Goal: Task Accomplishment & Management: Complete application form

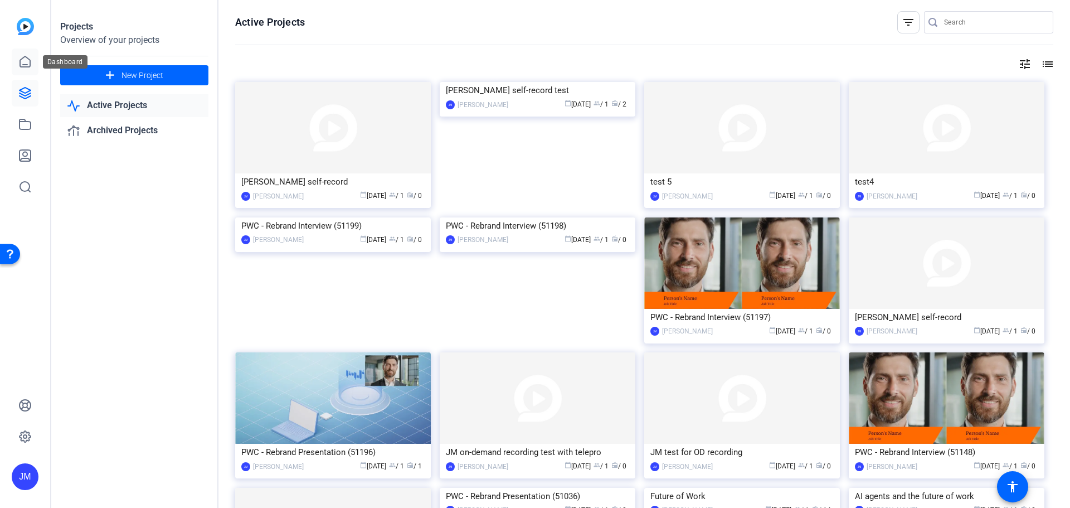
click at [24, 61] on icon at bounding box center [24, 61] width 13 height 13
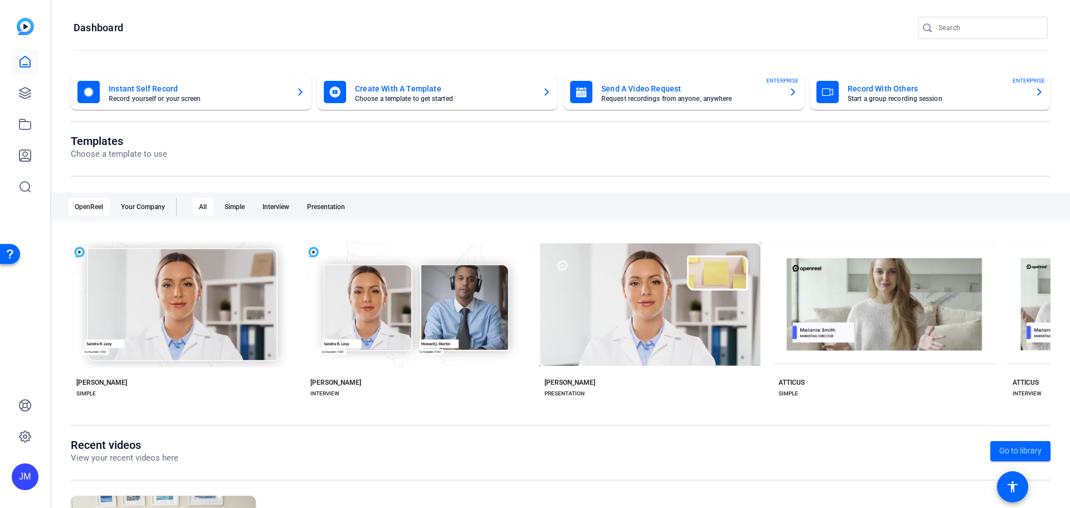
click at [938, 99] on mat-card-subtitle "Start a group recording session" at bounding box center [937, 98] width 178 height 7
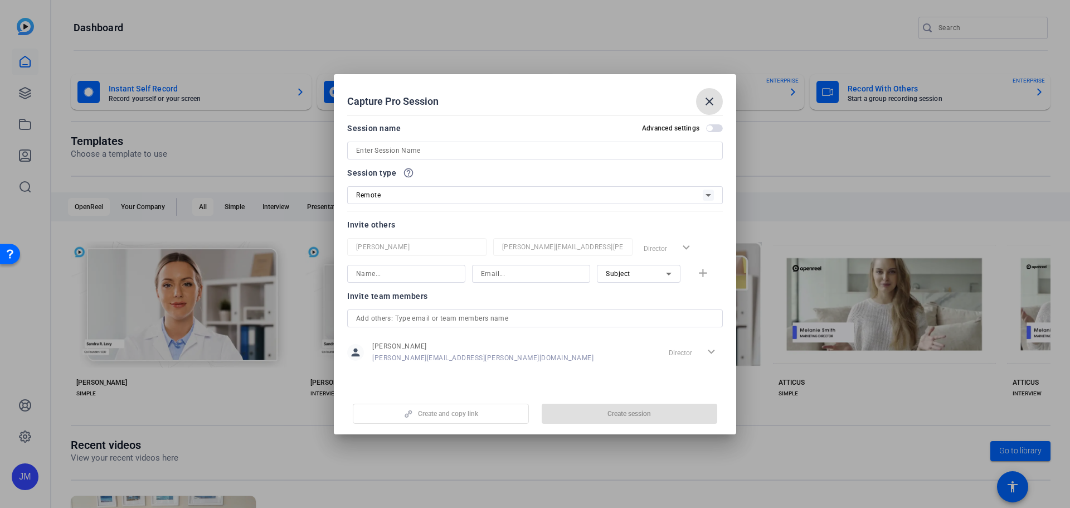
click at [433, 153] on input at bounding box center [535, 150] width 358 height 13
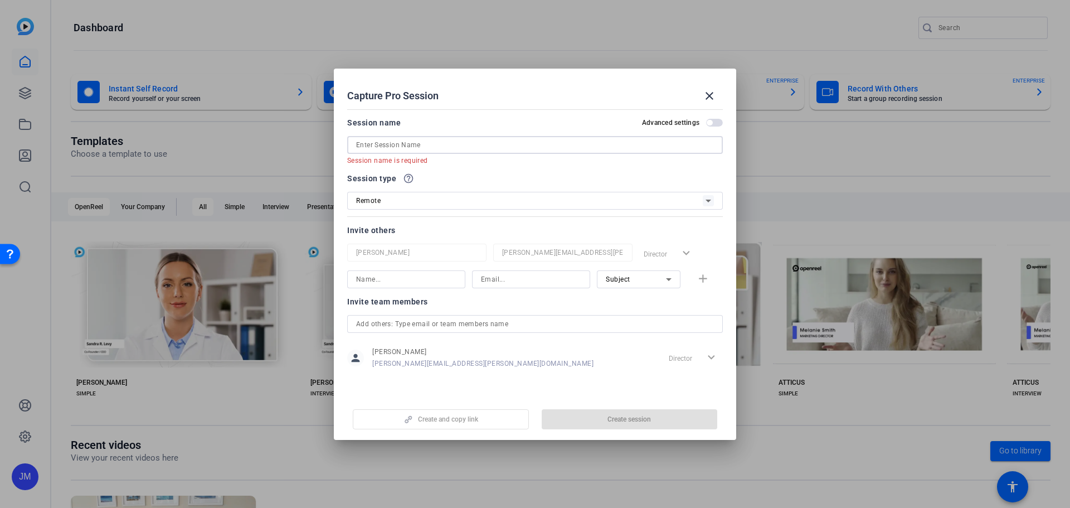
click at [438, 150] on input at bounding box center [535, 144] width 358 height 13
paste input "PG&I Operations innovation webcast"
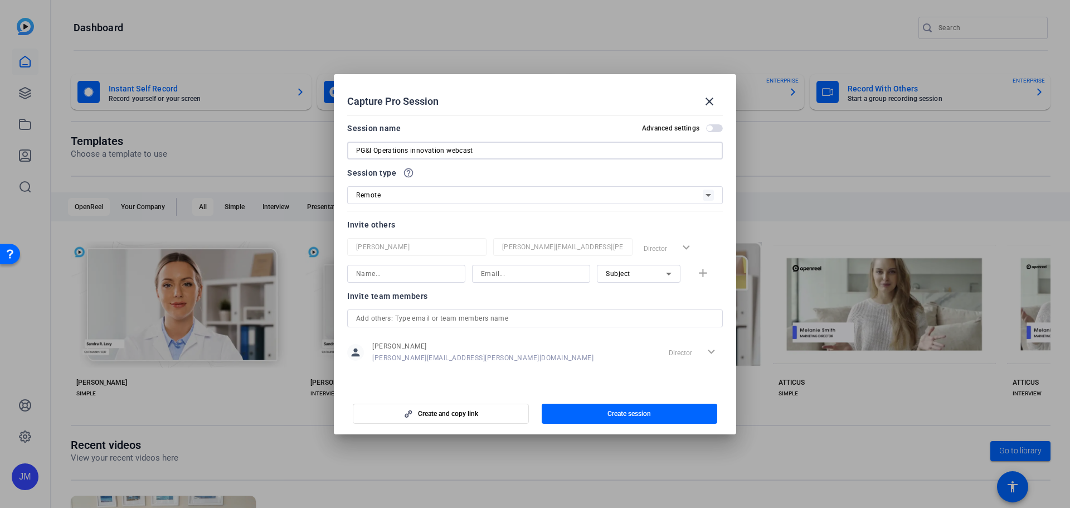
click at [376, 149] on input "PG&I Operations innovation webcast" at bounding box center [535, 150] width 358 height 13
click at [519, 152] on input "PG&I Operations innovation webcast" at bounding box center [535, 150] width 358 height 13
type input "PG&I Operations innovation webcast recording"
click at [443, 201] on div "Remote" at bounding box center [529, 195] width 347 height 14
click at [443, 201] on div at bounding box center [535, 254] width 1070 height 508
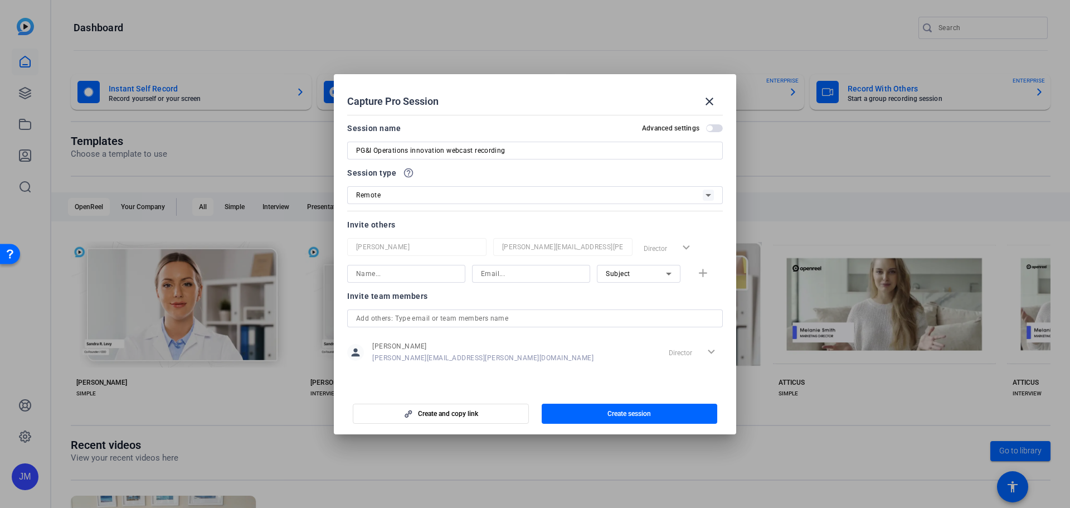
click at [434, 275] on input at bounding box center [406, 273] width 100 height 13
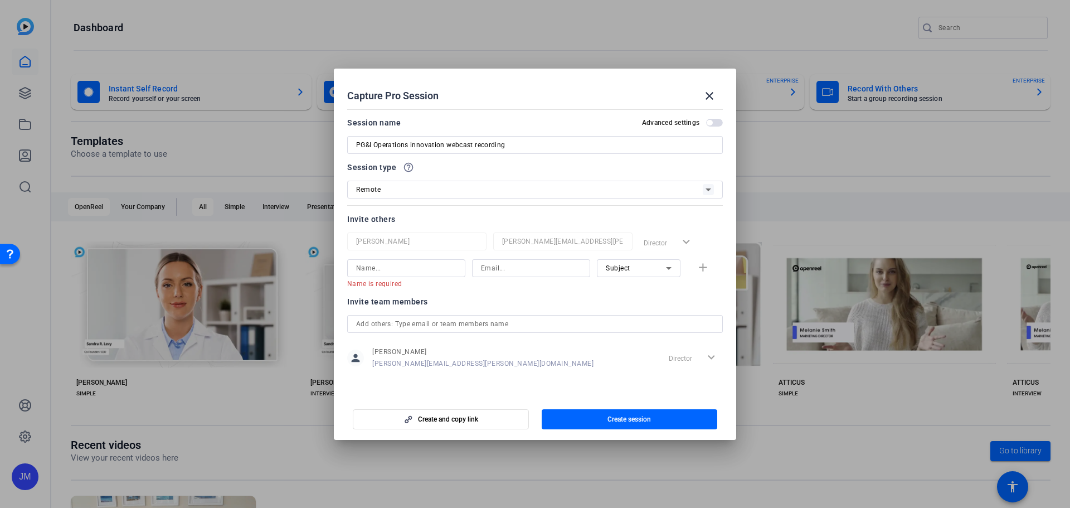
click at [715, 129] on mat-slide-toggle "Advanced settings" at bounding box center [682, 122] width 81 height 13
click at [717, 123] on span "button" at bounding box center [714, 123] width 17 height 8
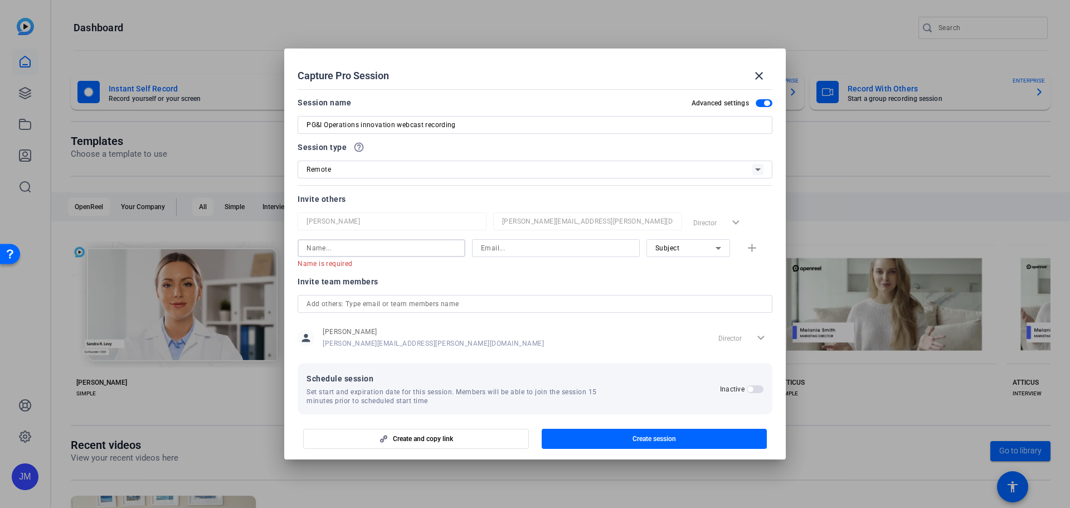
click at [386, 245] on input at bounding box center [382, 247] width 150 height 13
click at [757, 100] on span "button" at bounding box center [764, 103] width 17 height 8
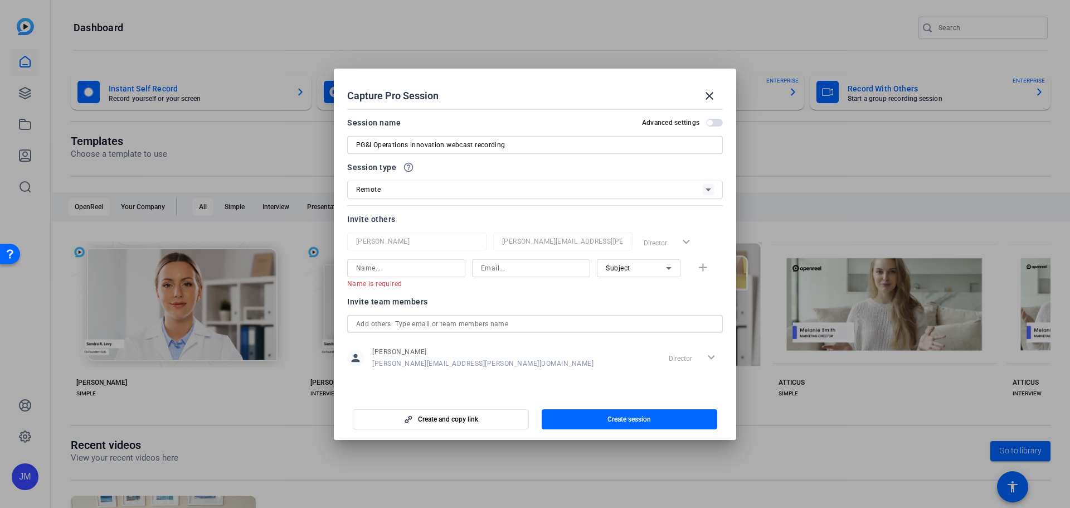
click at [718, 120] on span "button" at bounding box center [714, 123] width 17 height 8
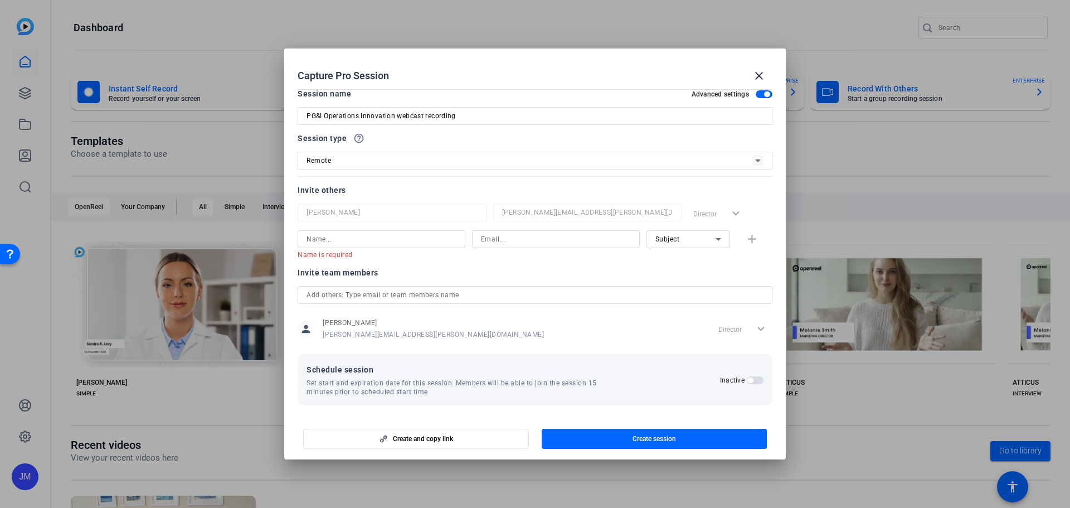
scroll to position [12, 0]
click at [752, 375] on span "button" at bounding box center [755, 377] width 17 height 8
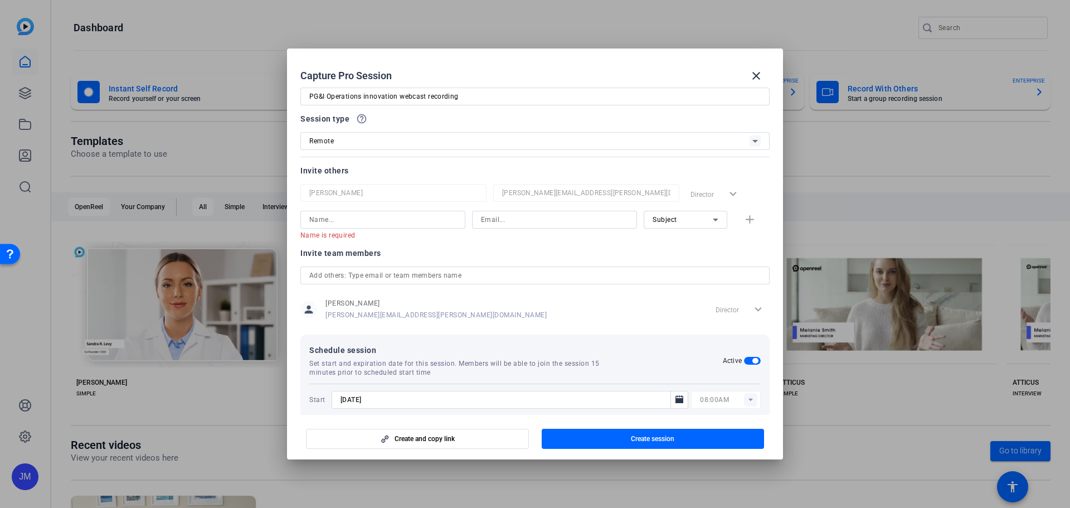
scroll to position [68, 0]
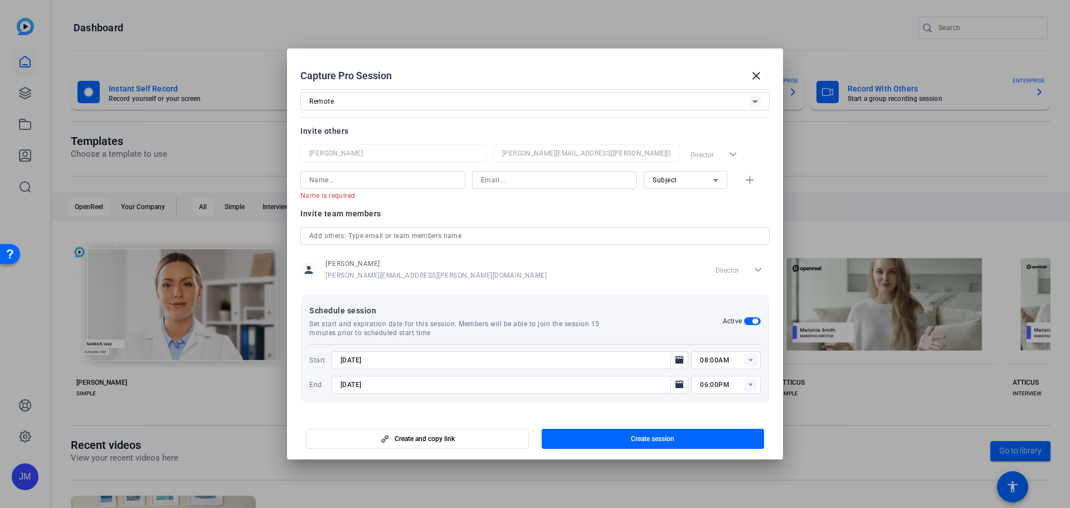
click at [408, 363] on input "[DATE]" at bounding box center [505, 359] width 328 height 13
click at [676, 360] on icon "Open calendar" at bounding box center [680, 360] width 8 height 8
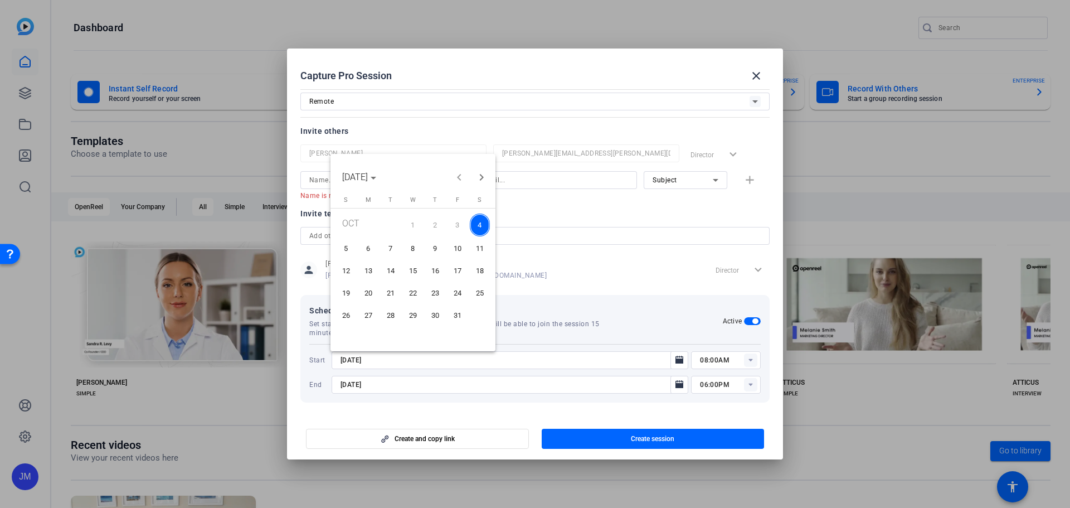
click at [415, 246] on span "8" at bounding box center [413, 249] width 20 height 20
type input "[DATE]"
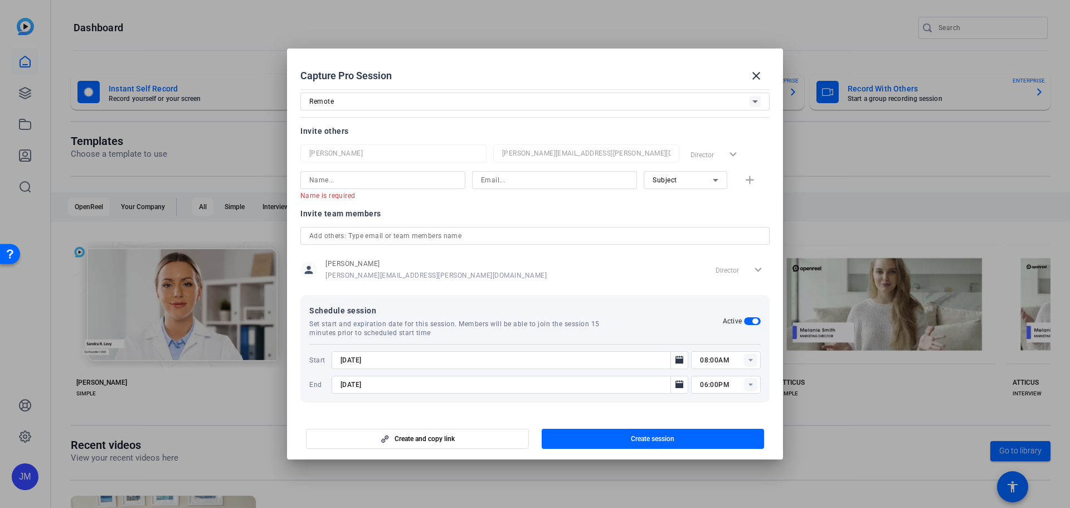
click at [744, 360] on rect at bounding box center [750, 359] width 13 height 13
click at [720, 275] on span "12:30PM" at bounding box center [710, 278] width 29 height 8
type input "12:30PM"
click at [751, 383] on rect at bounding box center [750, 384] width 13 height 13
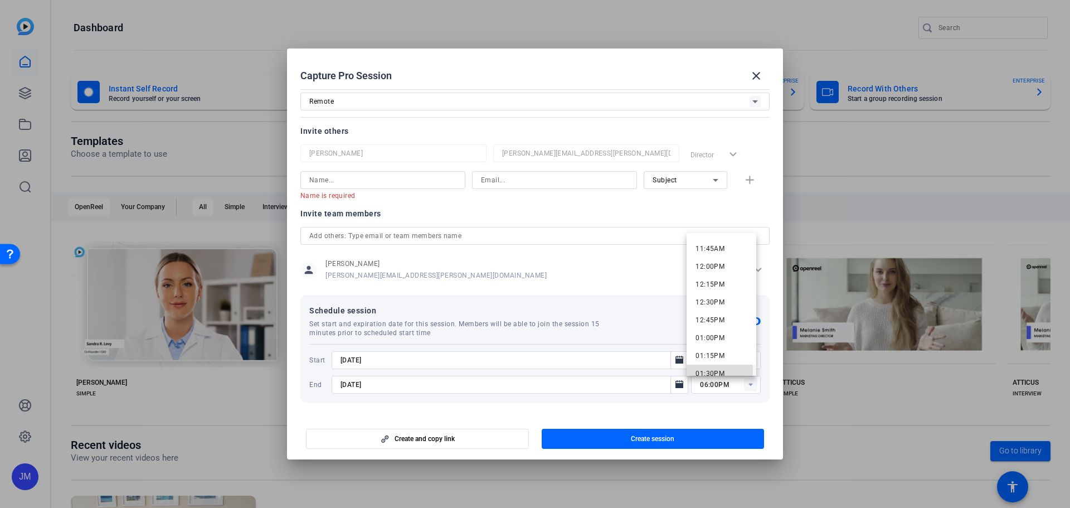
click at [715, 370] on span "01:30PM" at bounding box center [710, 374] width 29 height 8
type input "01:30PM"
click at [418, 436] on span "Create and copy link" at bounding box center [425, 438] width 60 height 9
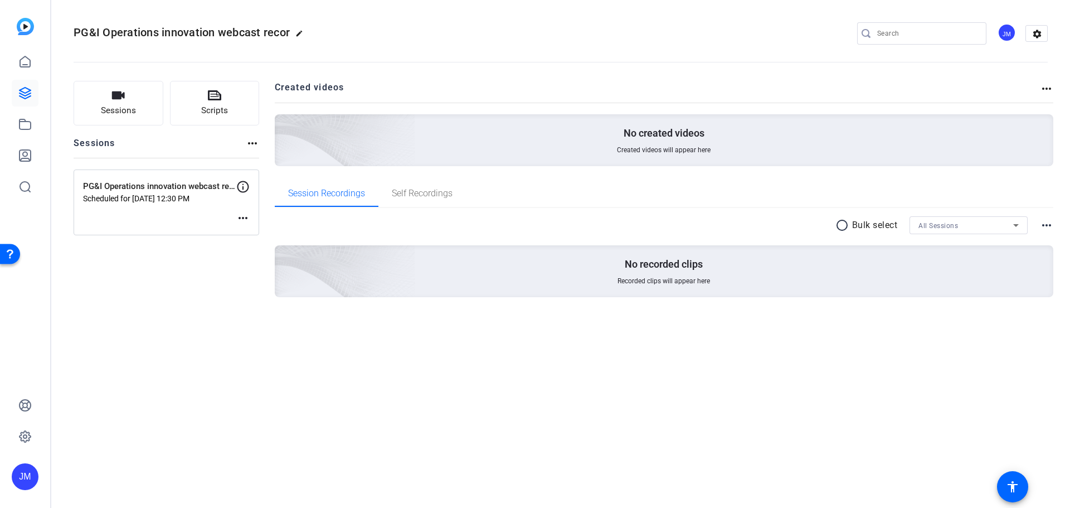
click at [180, 203] on div "PG&I Operations innovation webcast recording Scheduled for [DATE] 12:30 PM more…" at bounding box center [167, 202] width 186 height 66
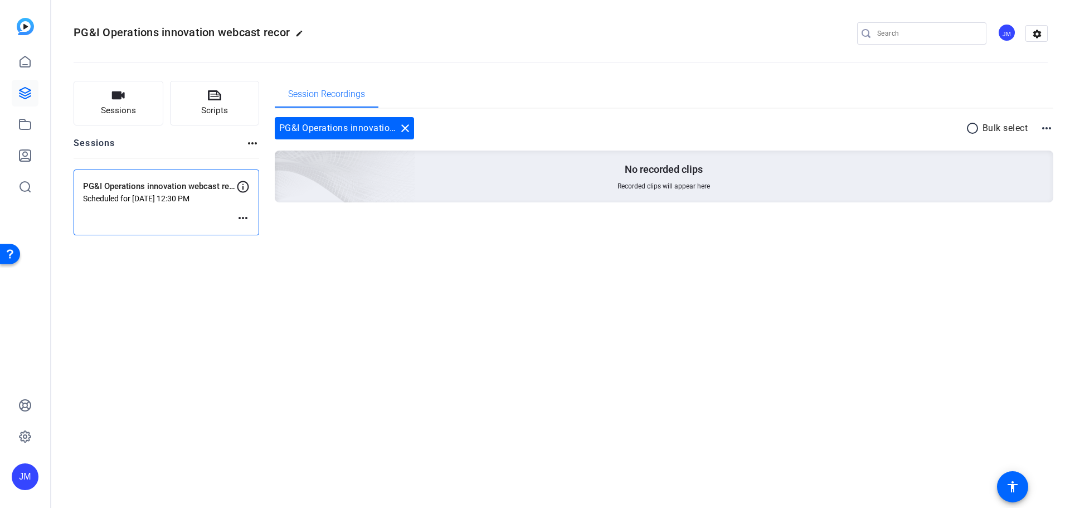
click at [241, 217] on mat-icon "more_horiz" at bounding box center [242, 217] width 13 height 13
click at [270, 234] on span "Edit Session" at bounding box center [270, 234] width 51 height 13
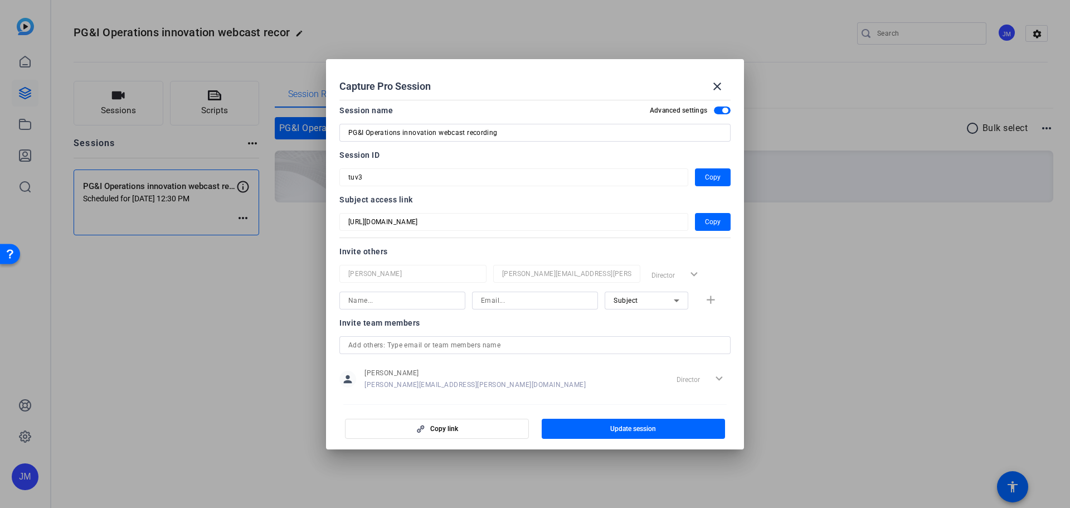
scroll to position [0, 0]
click at [707, 225] on span "Copy" at bounding box center [713, 224] width 16 height 13
click at [718, 85] on mat-icon "close" at bounding box center [717, 86] width 13 height 13
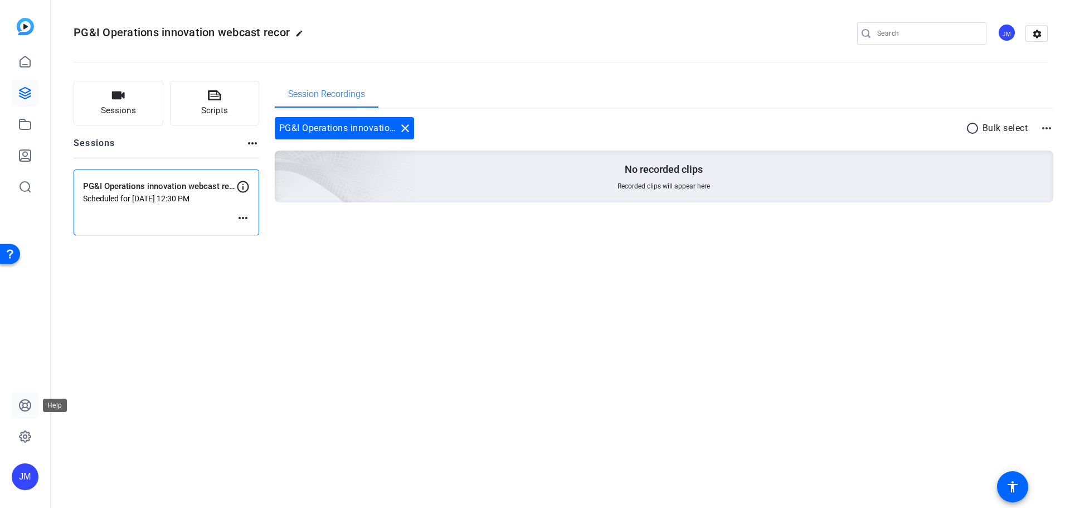
click at [26, 407] on icon at bounding box center [25, 405] width 11 height 11
click at [25, 69] on link at bounding box center [25, 61] width 27 height 27
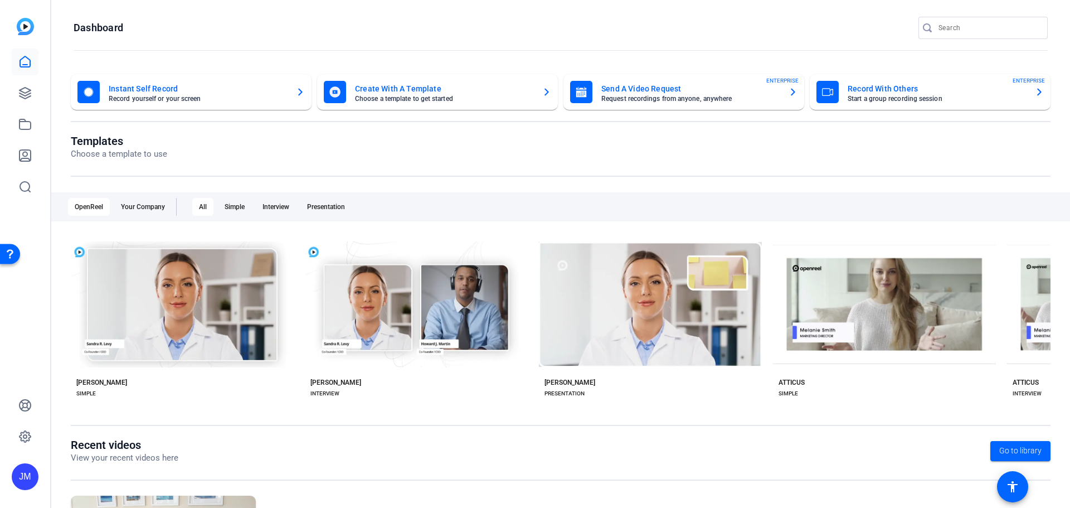
click at [948, 91] on mat-card-title "Record With Others" at bounding box center [937, 88] width 178 height 13
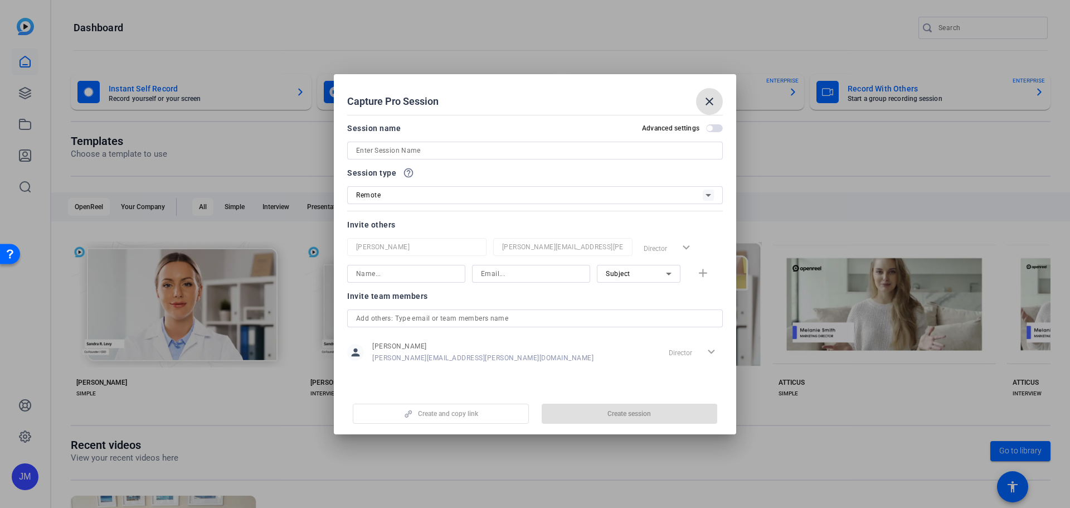
click at [492, 149] on input at bounding box center [535, 150] width 358 height 13
paste input "PG&I Domestic industrial production"
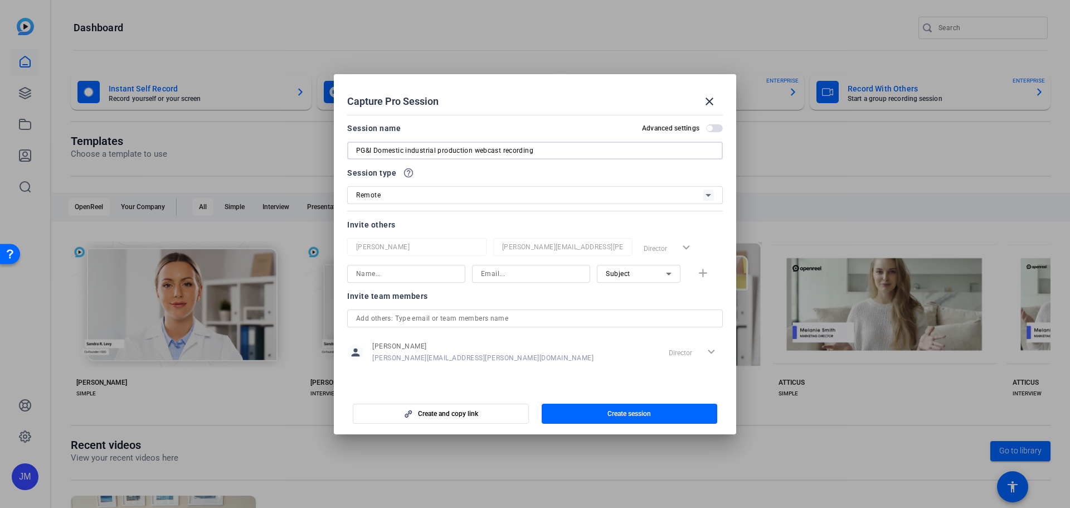
type input "PG&I Domestic industrial production webcast recording"
click at [712, 127] on span "button" at bounding box center [710, 128] width 6 height 6
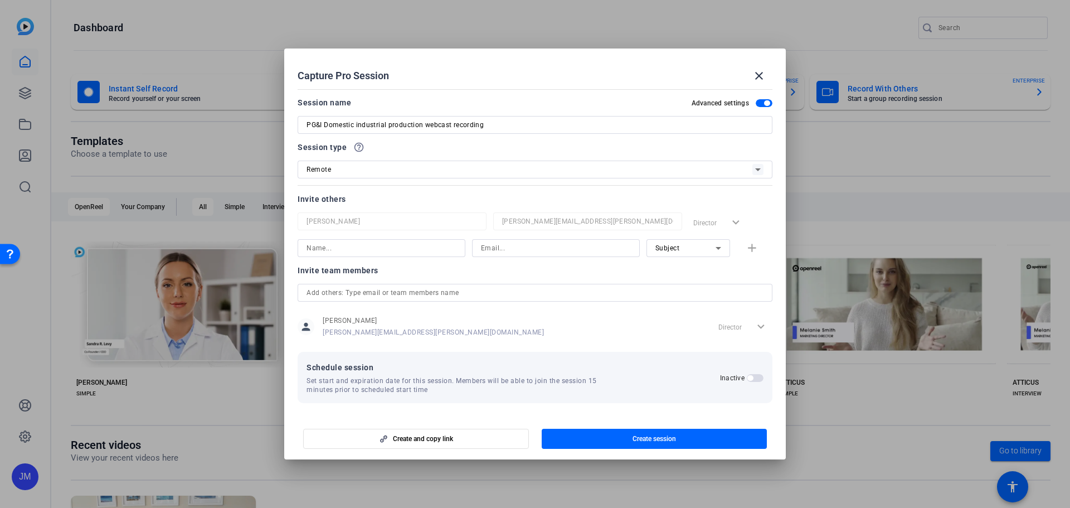
scroll to position [1, 0]
click at [671, 438] on span "Create session" at bounding box center [654, 438] width 43 height 9
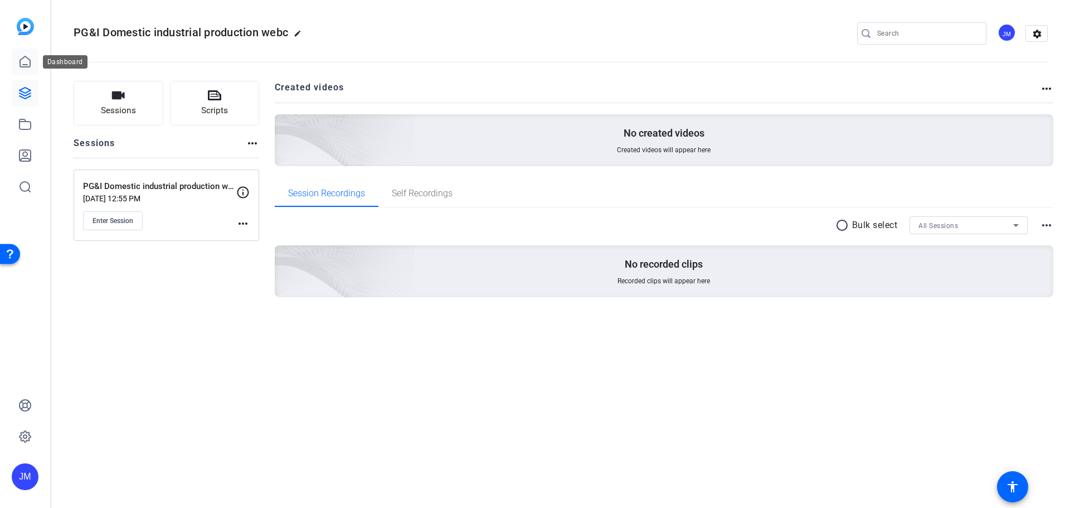
click at [26, 64] on icon at bounding box center [25, 61] width 10 height 11
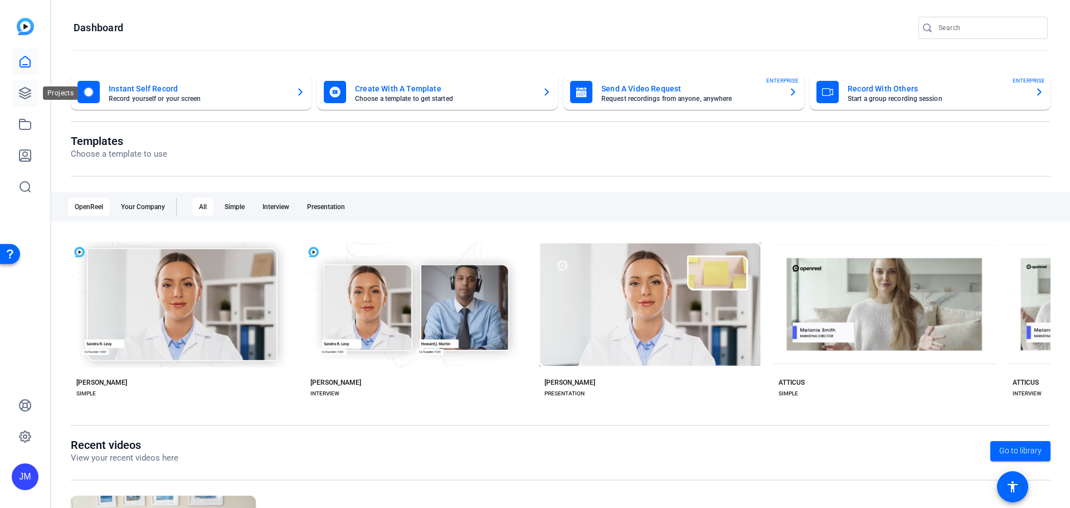
click at [21, 93] on icon at bounding box center [24, 92] width 13 height 13
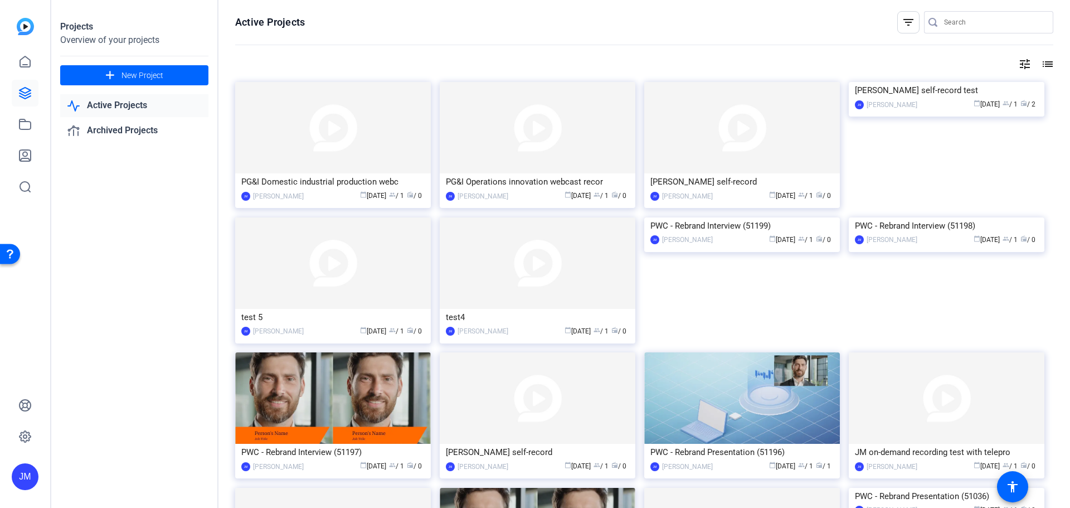
click at [385, 136] on img at bounding box center [333, 127] width 196 height 91
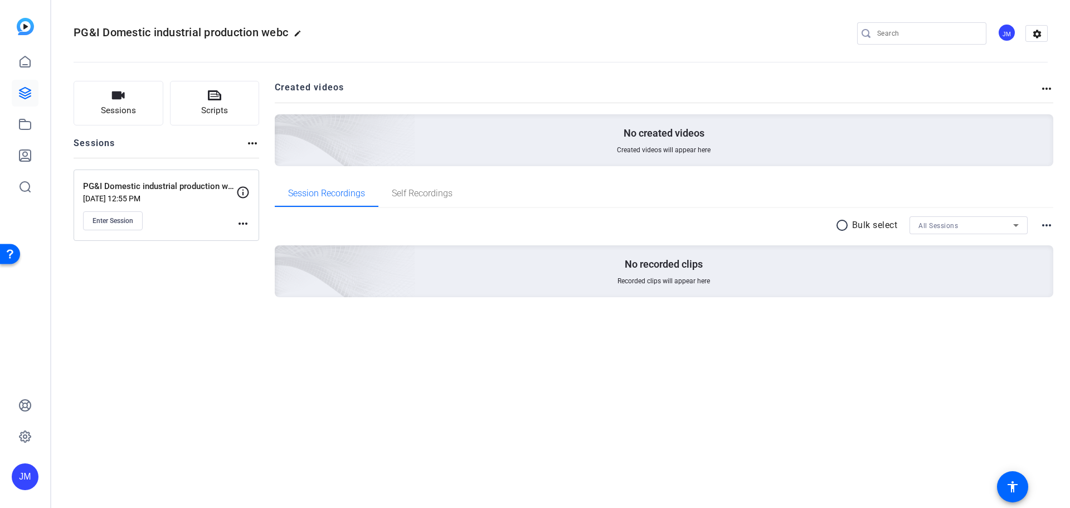
click at [235, 222] on div "Enter Session" at bounding box center [159, 220] width 153 height 19
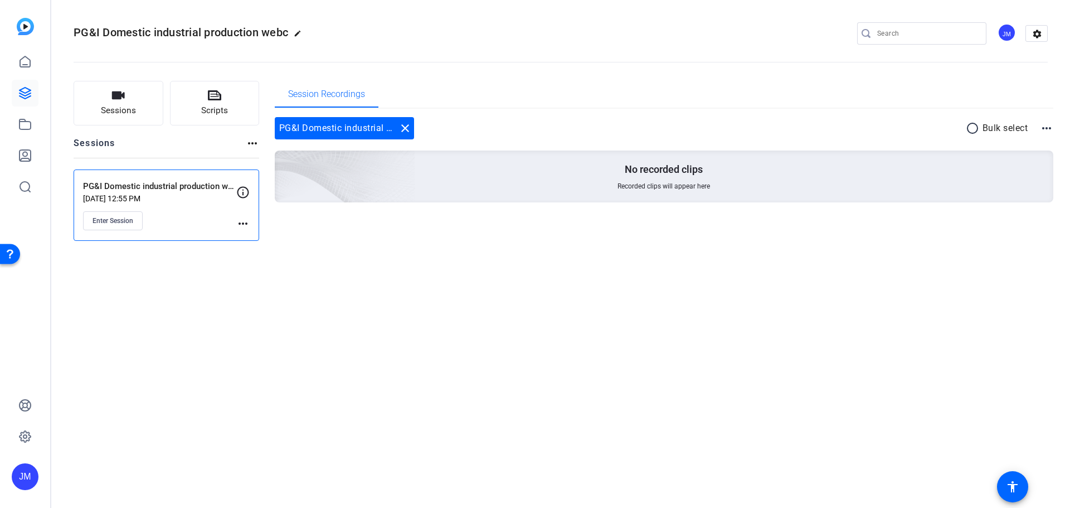
click at [242, 221] on mat-icon "more_horiz" at bounding box center [242, 223] width 13 height 13
click at [273, 236] on span "Edit Session" at bounding box center [270, 239] width 51 height 13
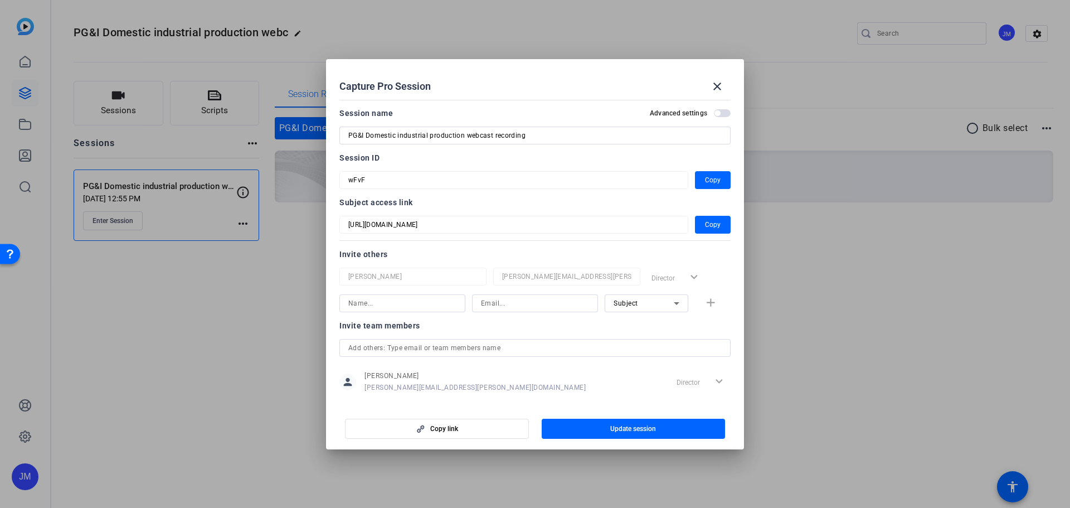
click at [715, 113] on span "button" at bounding box center [718, 113] width 6 height 6
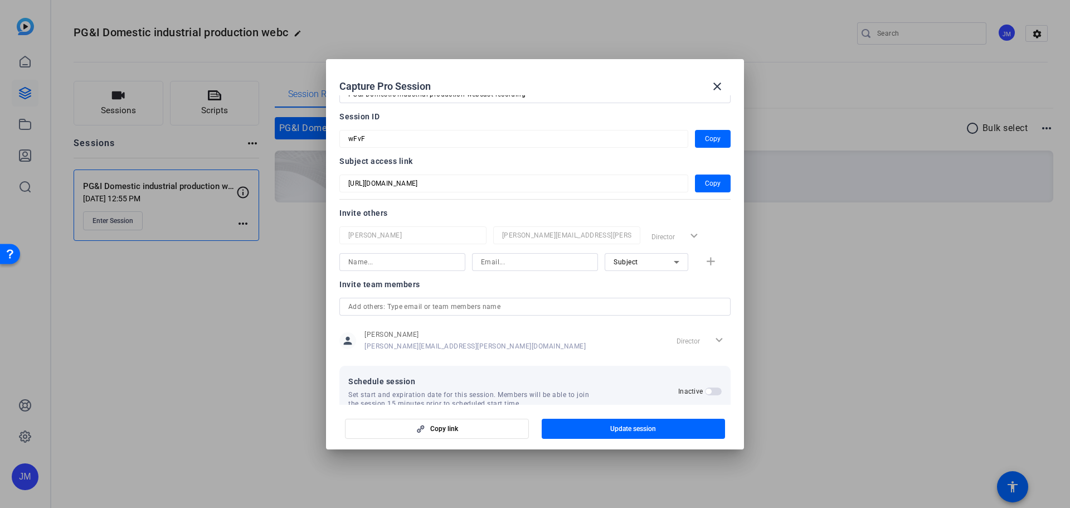
scroll to position [66, 0]
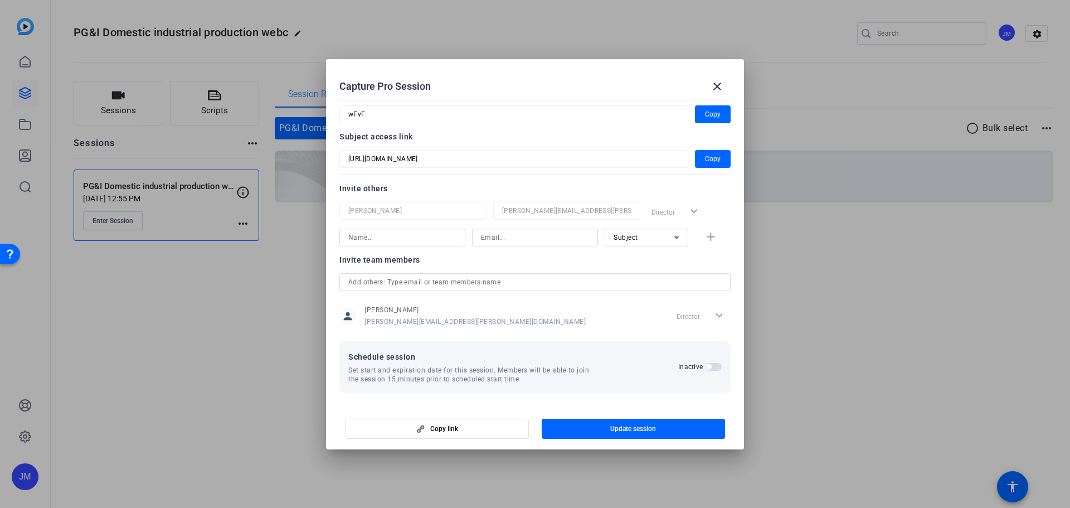
click at [706, 369] on span "button" at bounding box center [713, 367] width 17 height 8
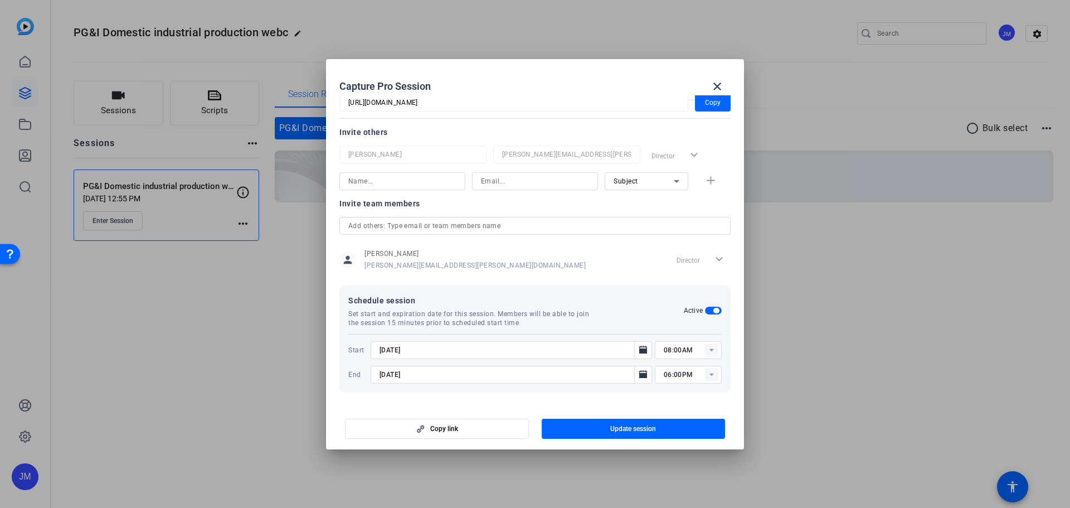
click at [598, 353] on input "[DATE]" at bounding box center [506, 349] width 252 height 13
click at [639, 351] on icon "Open calendar" at bounding box center [643, 350] width 8 height 8
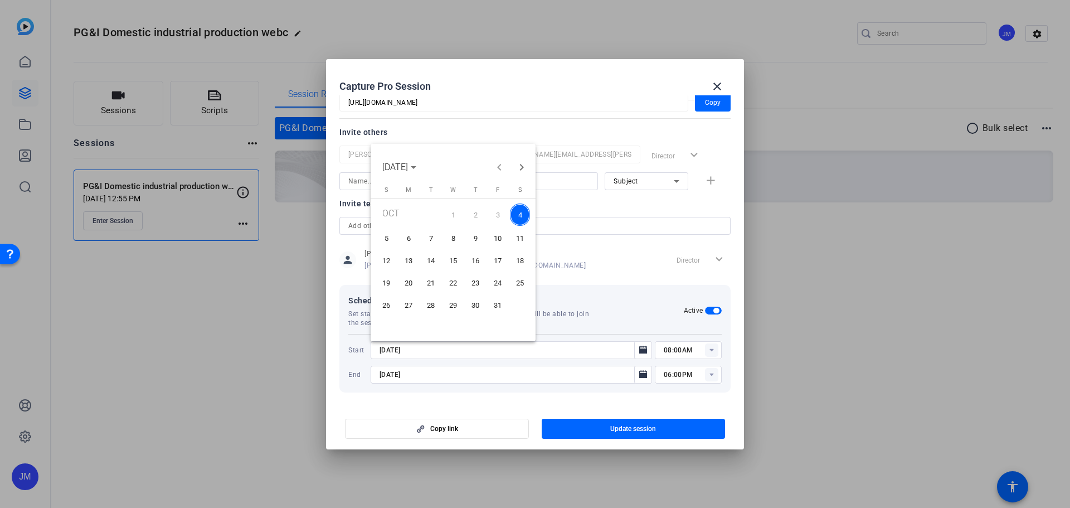
click at [410, 261] on span "13" at bounding box center [409, 261] width 20 height 20
type input "[DATE]"
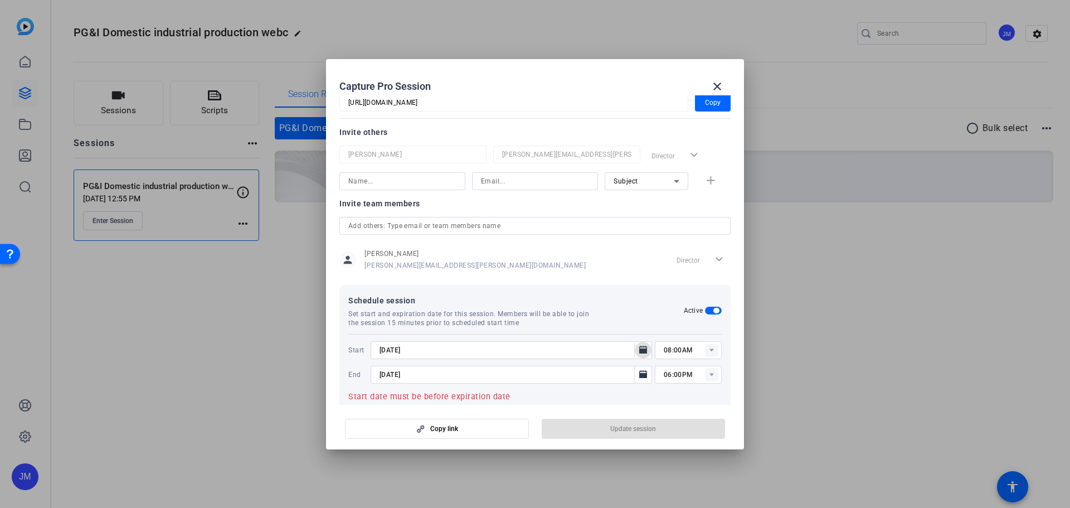
click at [708, 352] on rect at bounding box center [711, 349] width 13 height 13
click at [678, 368] on span "02:00PM" at bounding box center [672, 368] width 29 height 8
type input "02:00PM"
click at [708, 377] on rect at bounding box center [711, 374] width 13 height 13
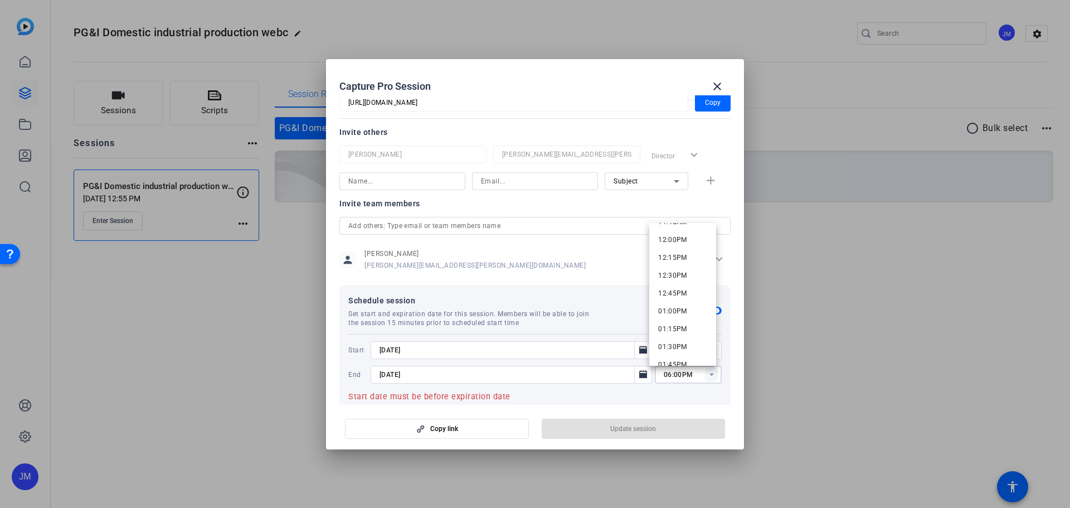
scroll to position [948, 0]
click at [687, 356] on mat-option "03:00PM" at bounding box center [682, 359] width 67 height 18
type input "03:00PM"
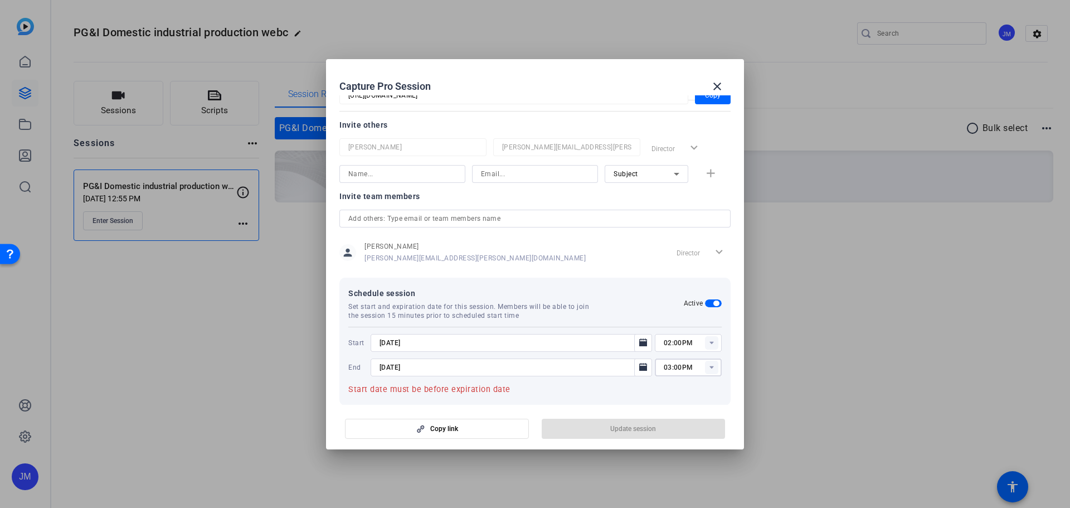
scroll to position [142, 0]
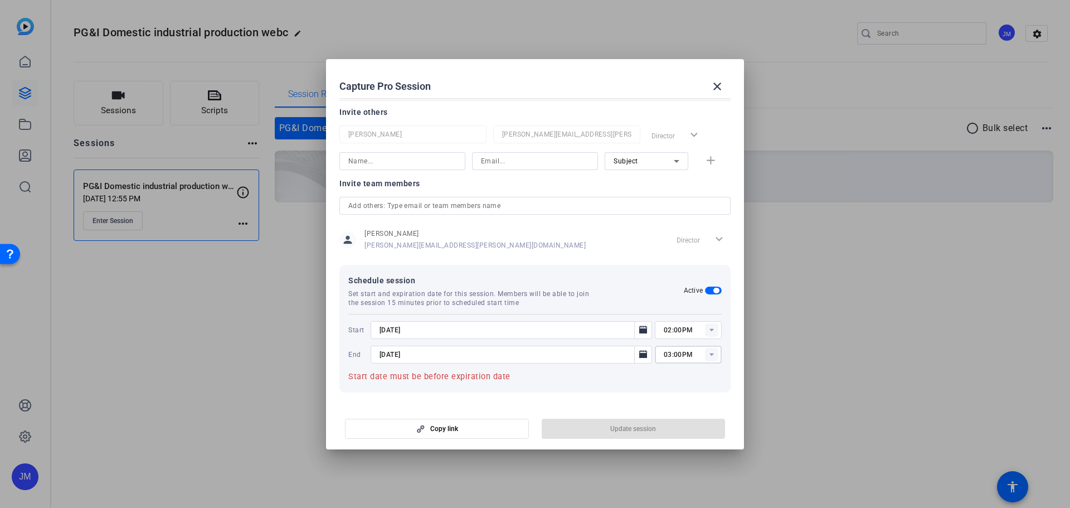
click at [693, 380] on mat-error "Start date must be before expiration date" at bounding box center [534, 376] width 373 height 13
click at [494, 360] on input "[DATE]" at bounding box center [506, 354] width 252 height 13
click at [433, 343] on div at bounding box center [511, 345] width 281 height 12
click at [644, 348] on mat-icon "Open calendar" at bounding box center [643, 354] width 13 height 13
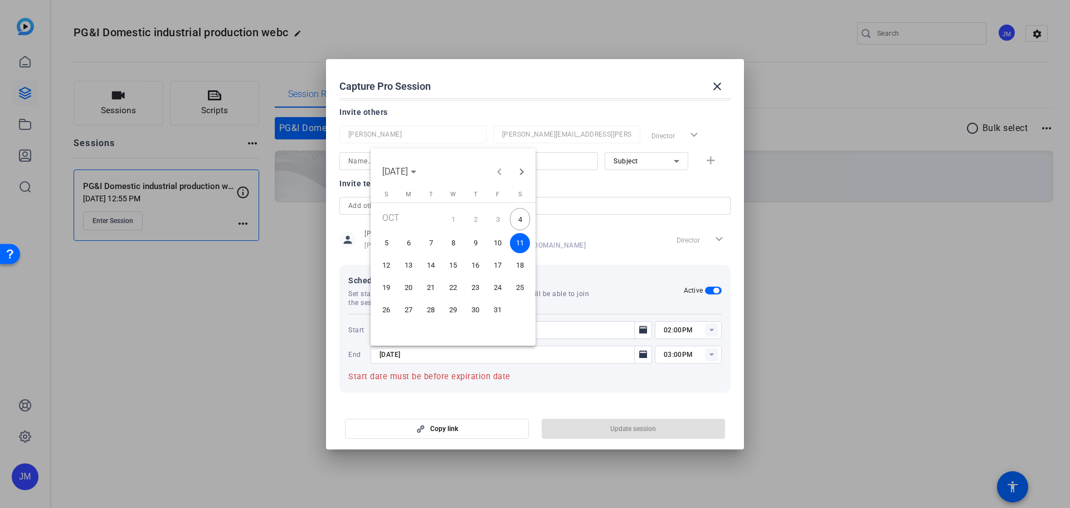
click at [407, 263] on span "13" at bounding box center [409, 265] width 20 height 20
type input "[DATE]"
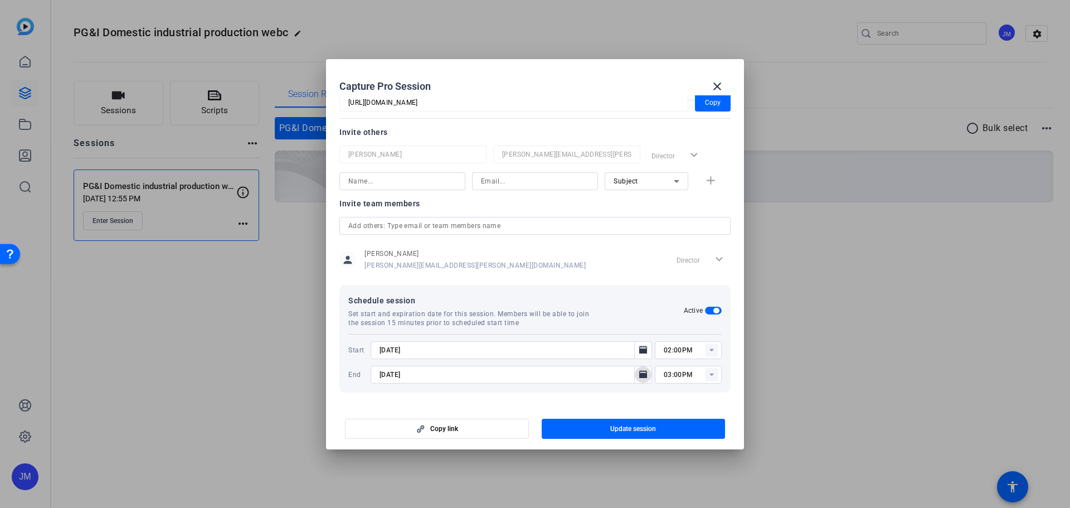
scroll to position [122, 0]
click at [638, 432] on span "Update session" at bounding box center [633, 428] width 46 height 9
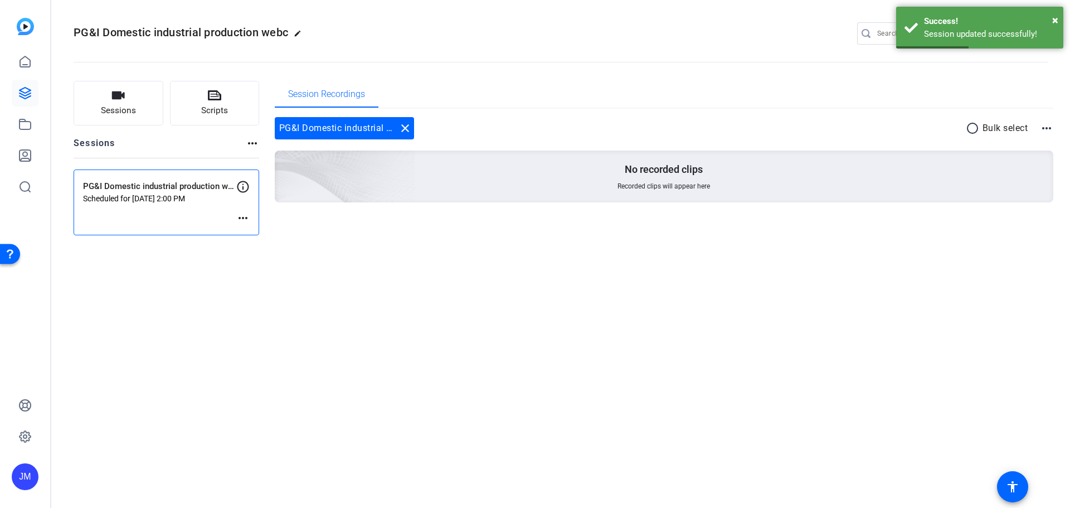
click at [240, 218] on mat-icon "more_horiz" at bounding box center [242, 217] width 13 height 13
click at [264, 235] on span "Edit Session" at bounding box center [270, 234] width 51 height 13
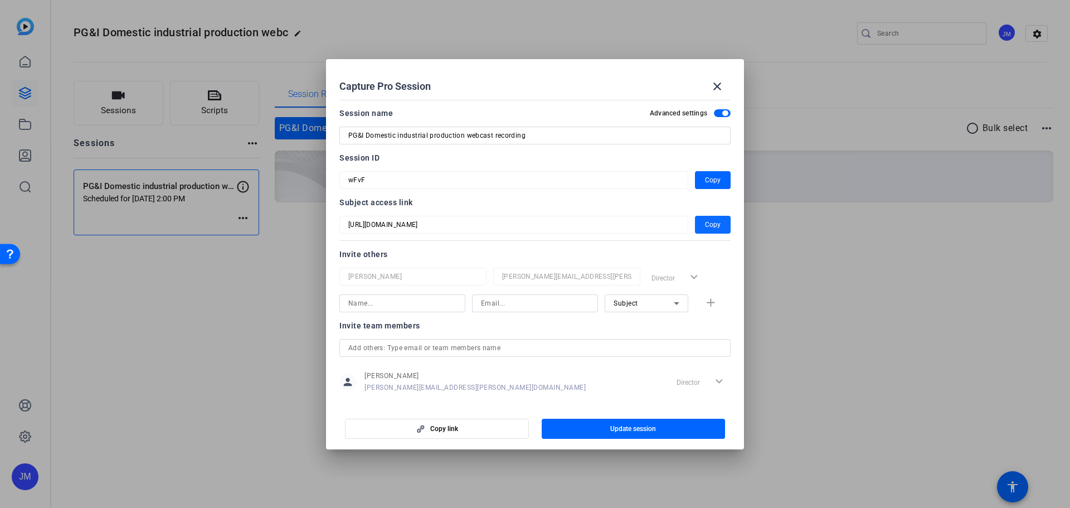
click at [705, 224] on span "Copy" at bounding box center [713, 224] width 16 height 13
click at [714, 88] on mat-icon "close" at bounding box center [717, 86] width 13 height 13
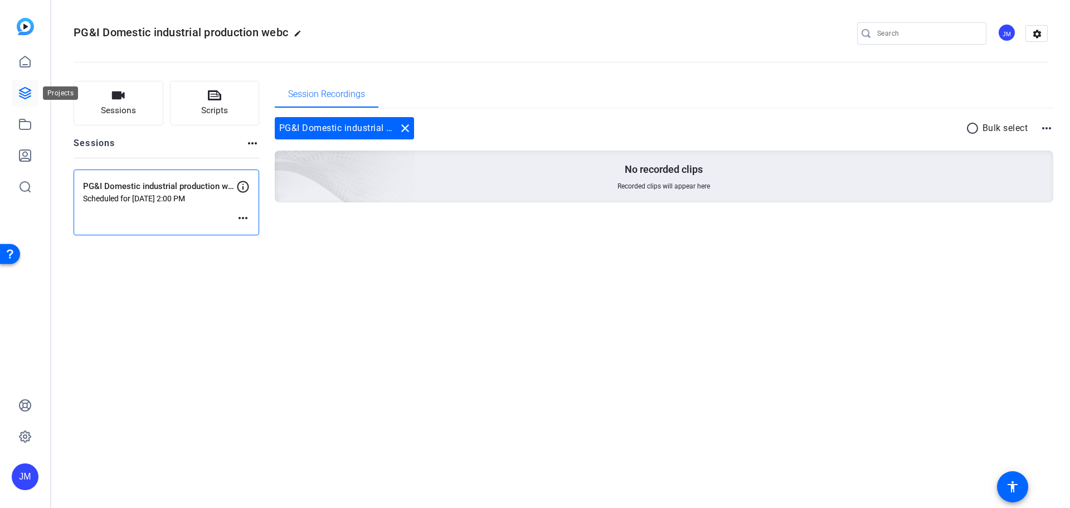
drag, startPoint x: 22, startPoint y: 84, endPoint x: 22, endPoint y: 79, distance: 5.6
click at [22, 84] on link at bounding box center [25, 93] width 27 height 27
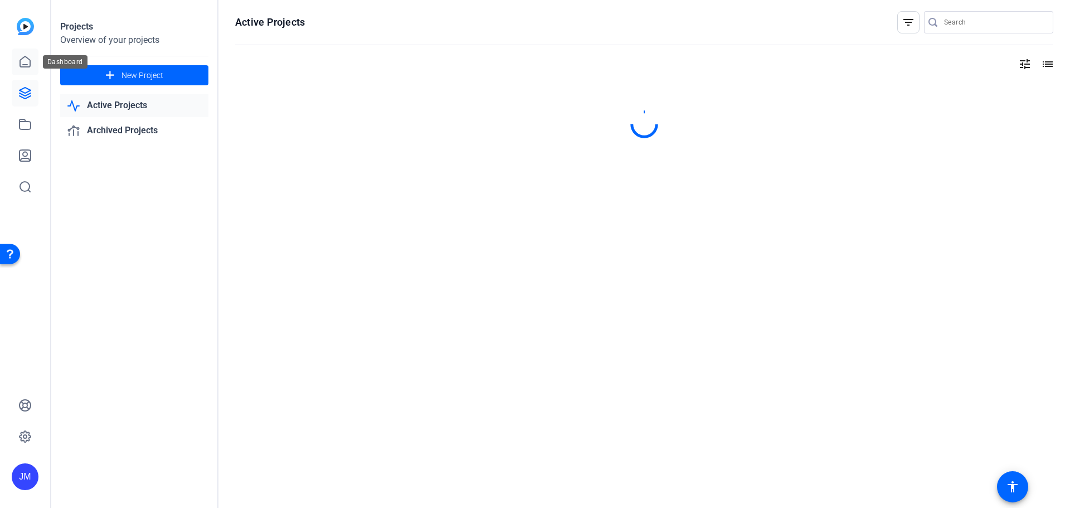
click at [24, 64] on icon at bounding box center [25, 61] width 10 height 11
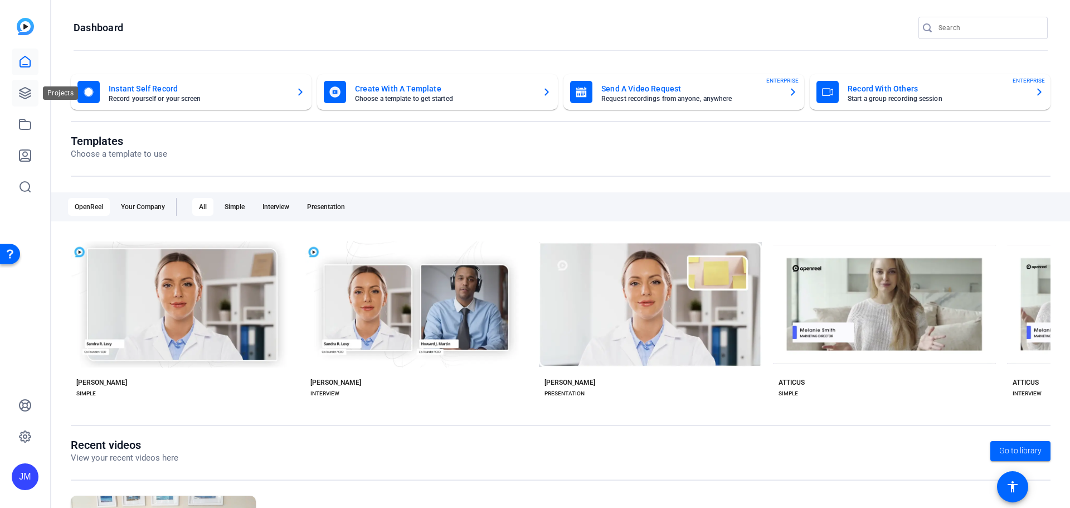
click at [28, 92] on icon at bounding box center [25, 93] width 11 height 11
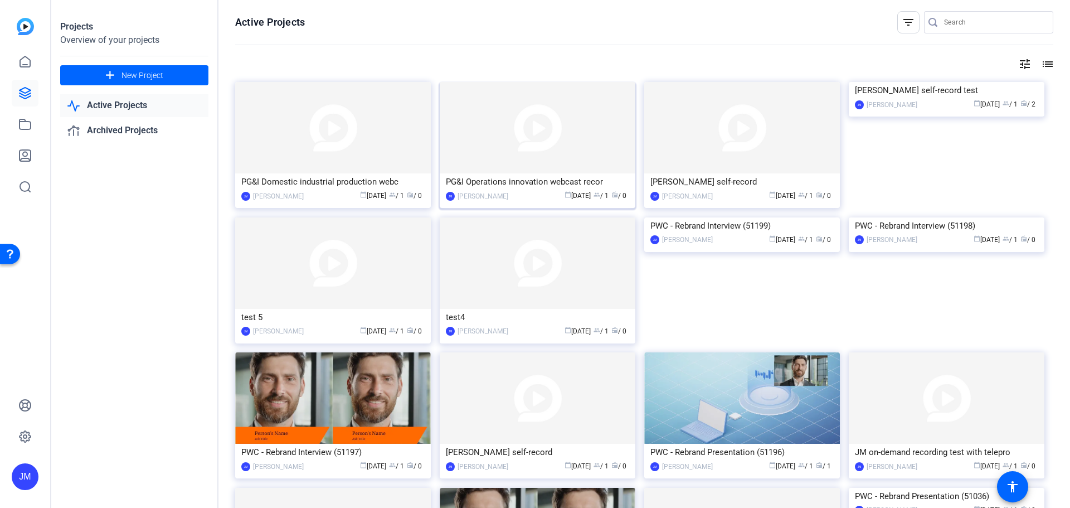
click at [614, 147] on img at bounding box center [538, 127] width 196 height 91
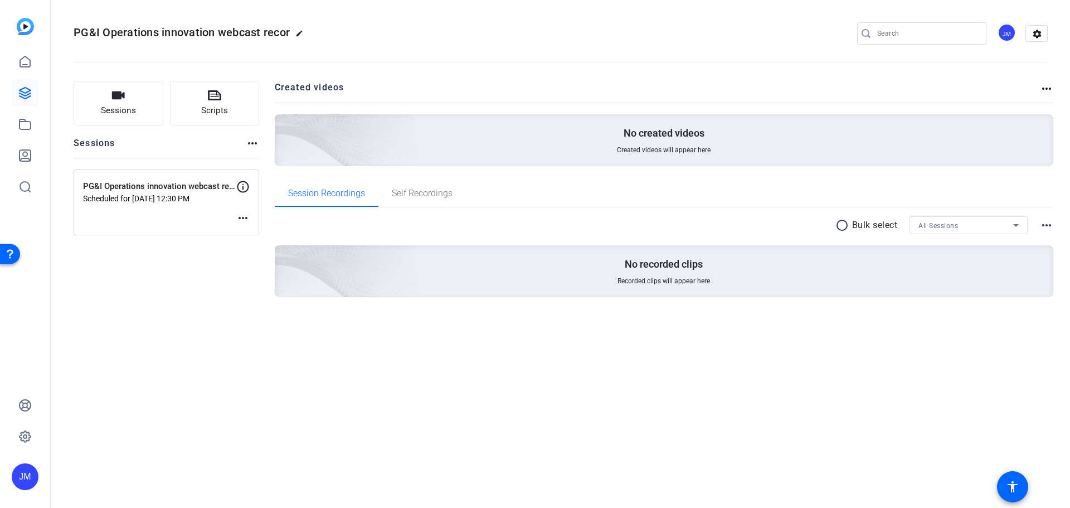
click at [240, 216] on mat-icon "more_horiz" at bounding box center [242, 217] width 13 height 13
click at [260, 232] on span "Edit Session" at bounding box center [270, 234] width 51 height 13
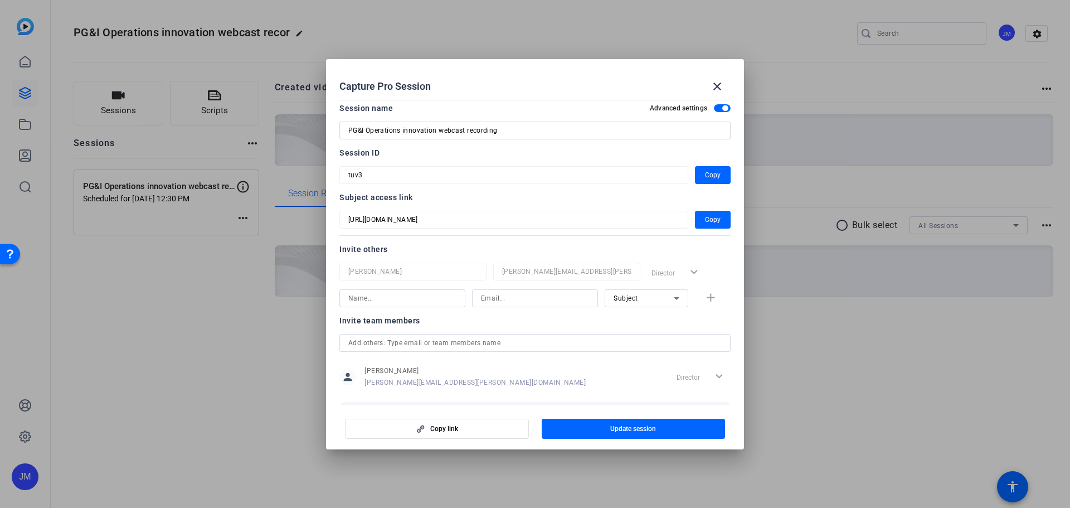
scroll to position [0, 0]
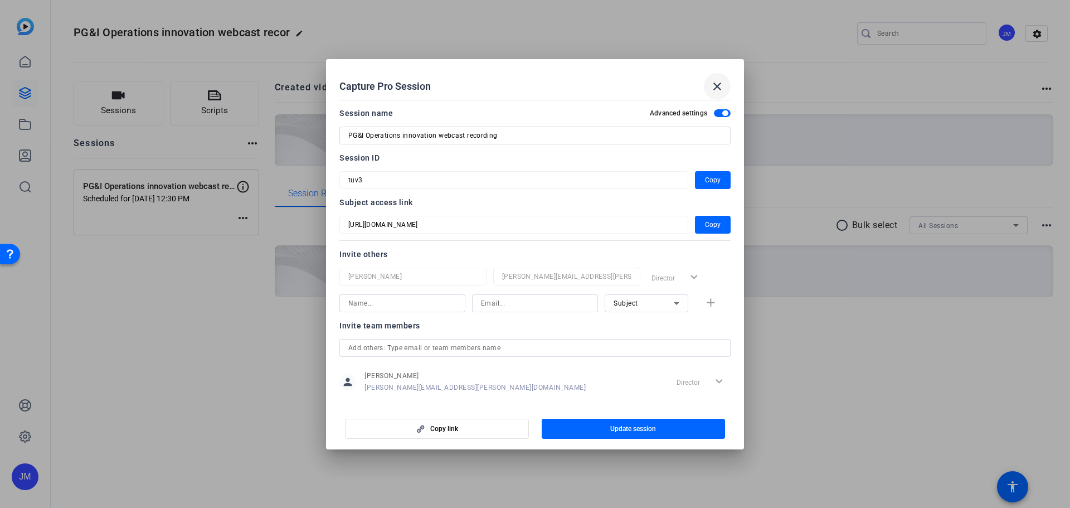
drag, startPoint x: 718, startPoint y: 86, endPoint x: 691, endPoint y: 79, distance: 28.3
click at [717, 86] on mat-icon "close" at bounding box center [717, 86] width 13 height 13
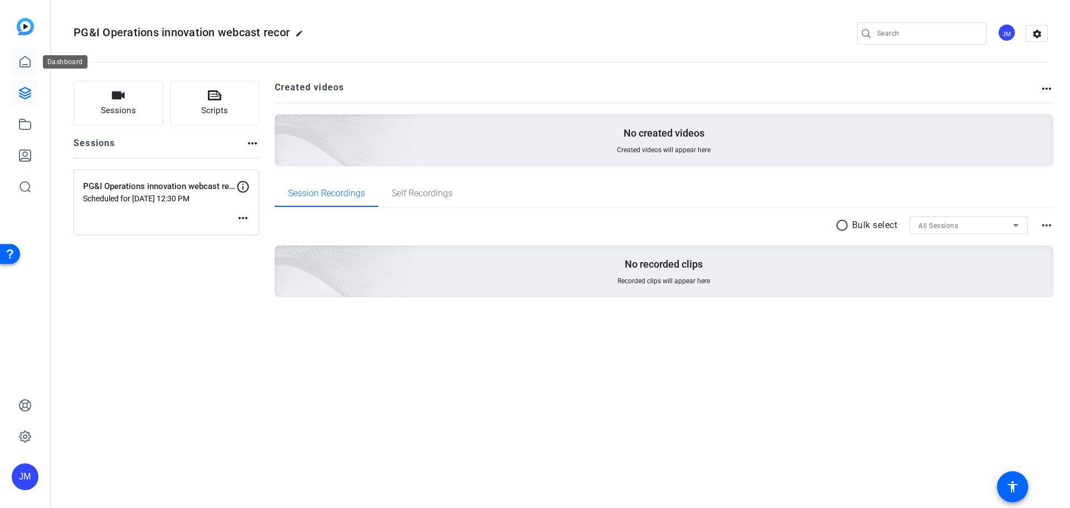
click at [25, 65] on icon at bounding box center [25, 61] width 10 height 11
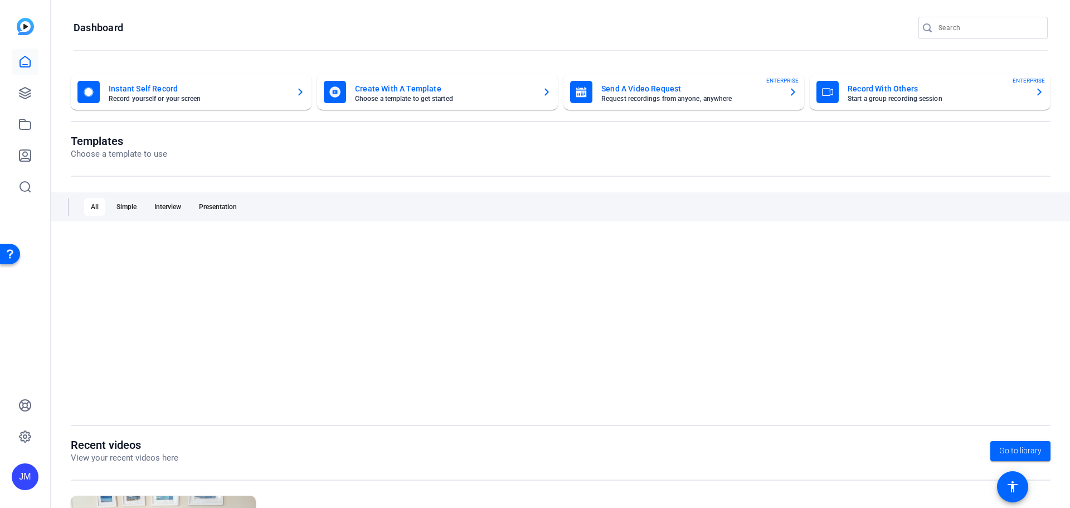
click at [980, 90] on mat-card-title "Record With Others" at bounding box center [937, 88] width 178 height 13
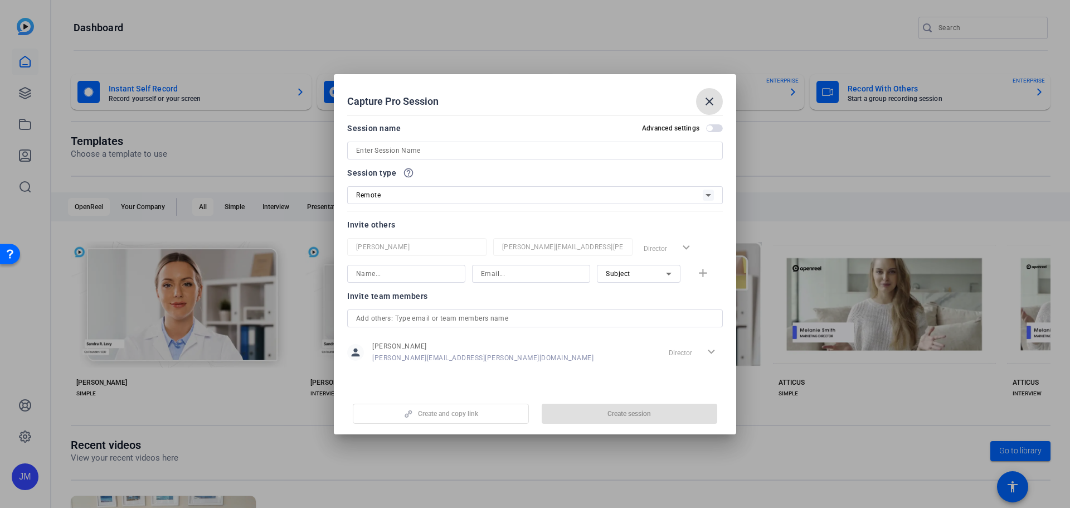
click at [441, 148] on input at bounding box center [535, 150] width 358 height 13
paste input "PG&I Energy demand and supply webcast"
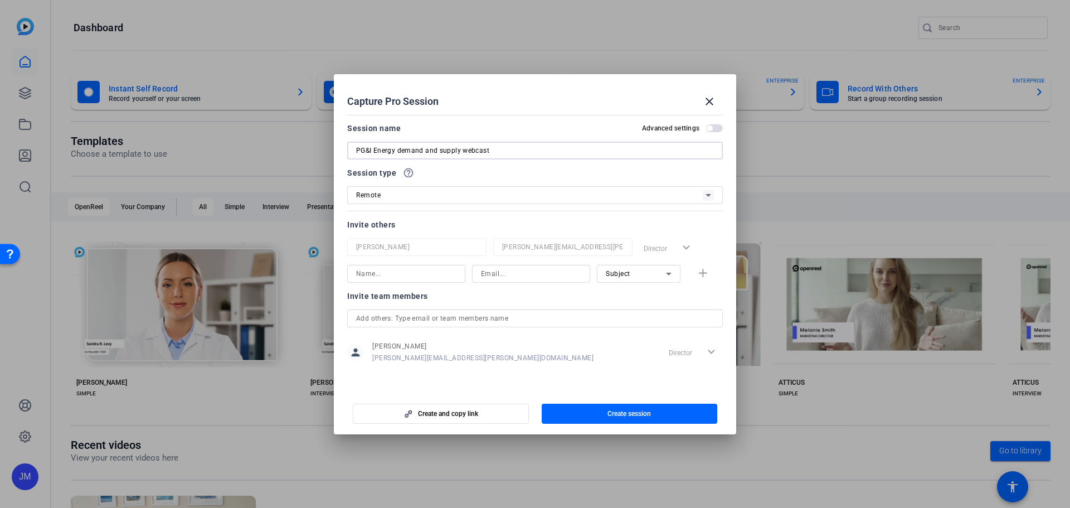
type input "PG&I Energy demand and supply webcast"
click at [715, 127] on span "button" at bounding box center [714, 128] width 17 height 8
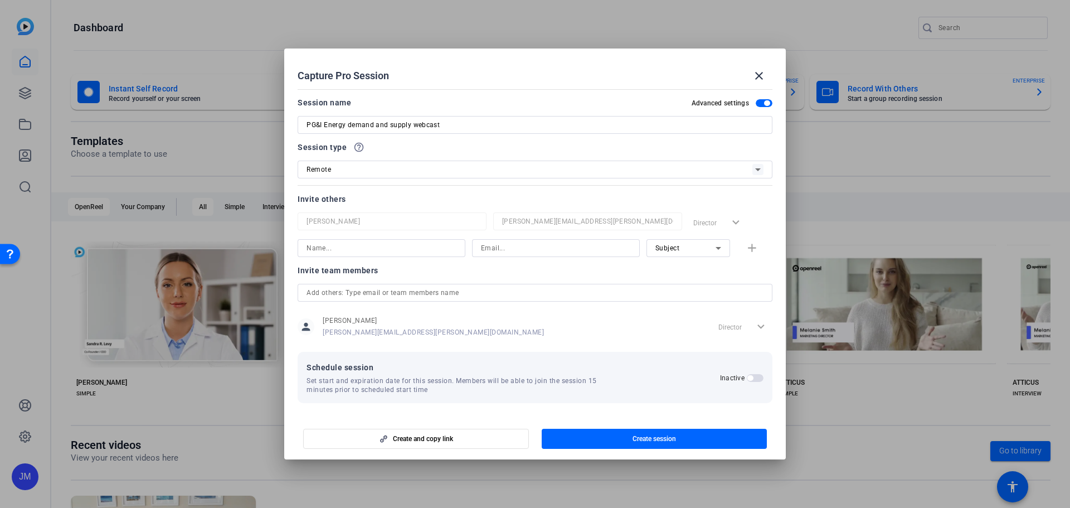
scroll to position [1, 0]
click at [747, 381] on button "Inactive" at bounding box center [755, 377] width 17 height 8
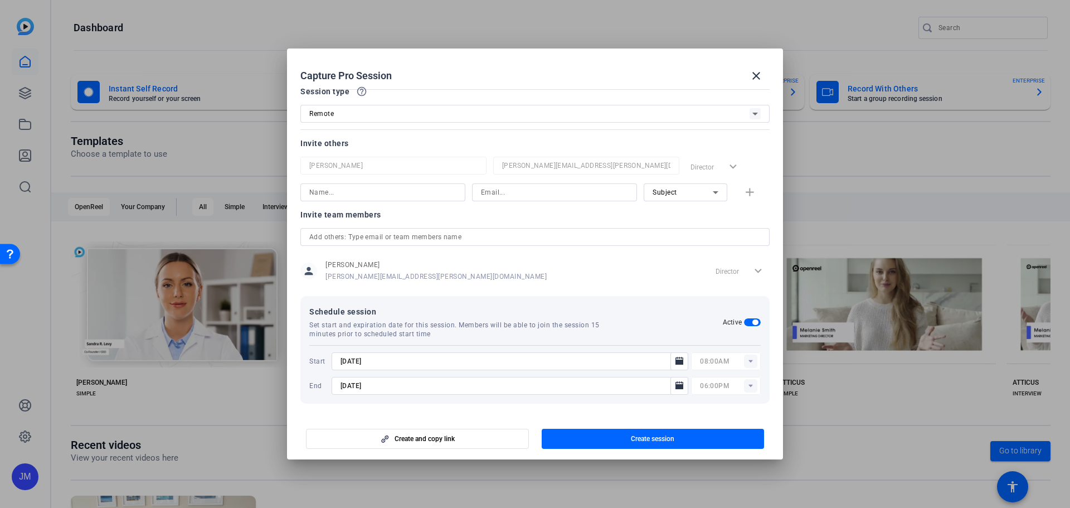
scroll to position [56, 0]
click at [410, 358] on input "[DATE]" at bounding box center [505, 360] width 328 height 13
click at [671, 358] on button "Open calendar" at bounding box center [680, 361] width 18 height 18
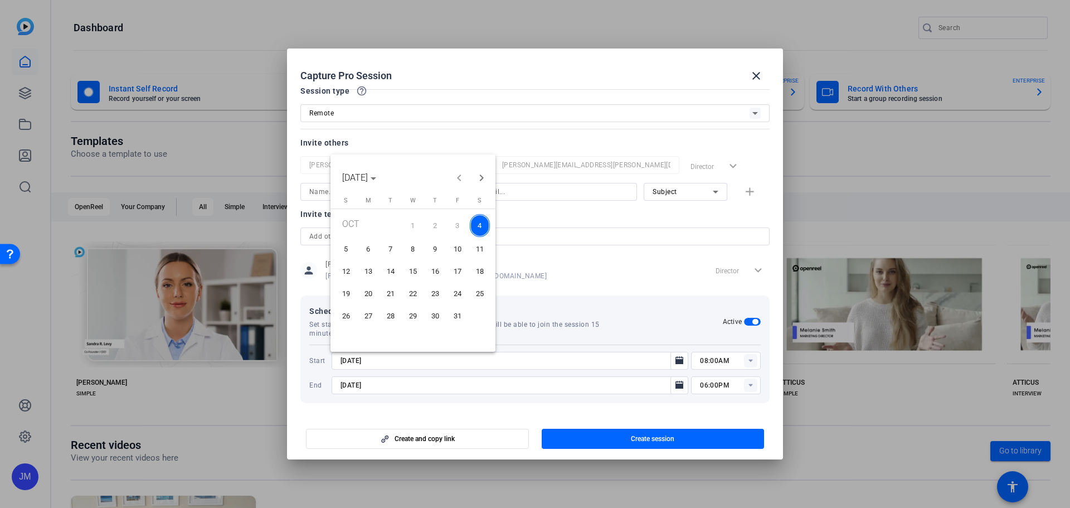
click at [409, 273] on span "15" at bounding box center [413, 271] width 20 height 20
type input "[DATE]"
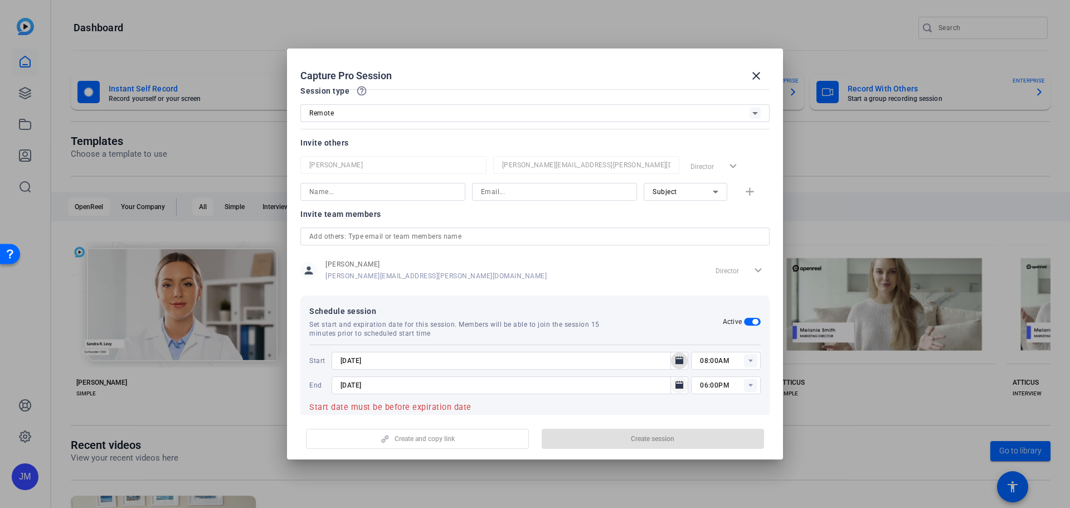
click at [682, 386] on mat-icon "Open calendar" at bounding box center [679, 384] width 13 height 13
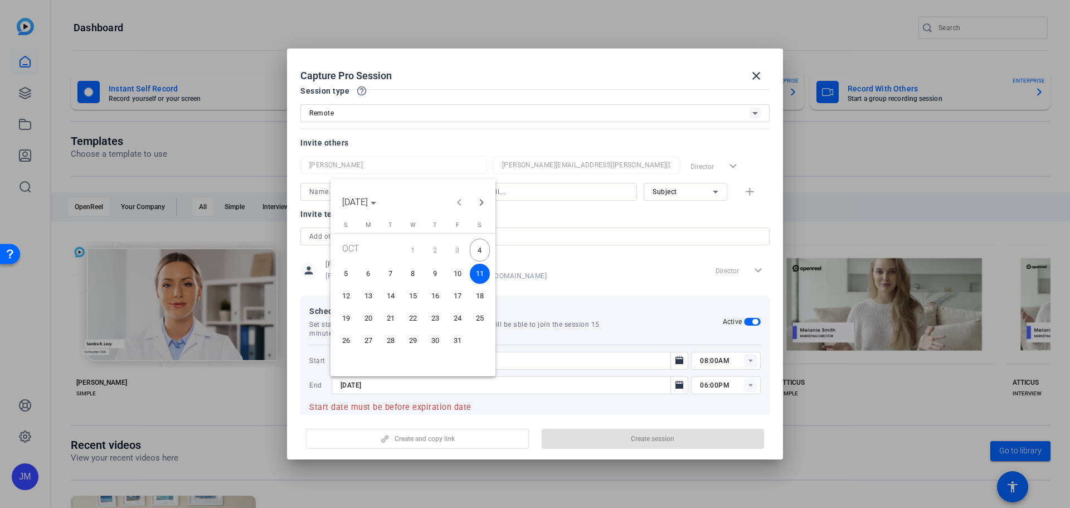
click at [416, 296] on span "15" at bounding box center [413, 296] width 20 height 20
type input "[DATE]"
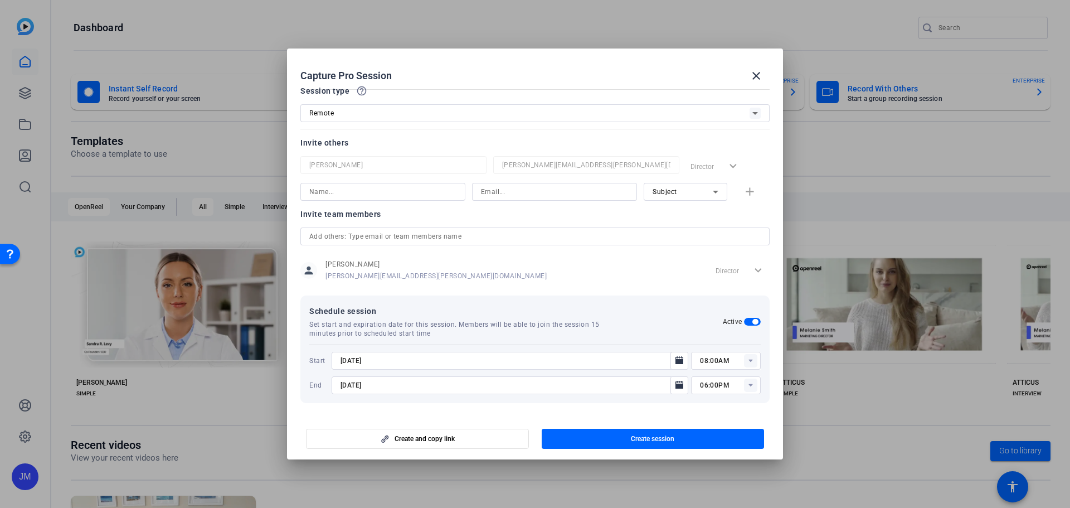
click at [747, 358] on rect at bounding box center [750, 360] width 13 height 13
click at [712, 211] on span "03:30PM" at bounding box center [710, 214] width 29 height 8
type input "03:30PM"
click at [753, 390] on icon at bounding box center [750, 384] width 13 height 13
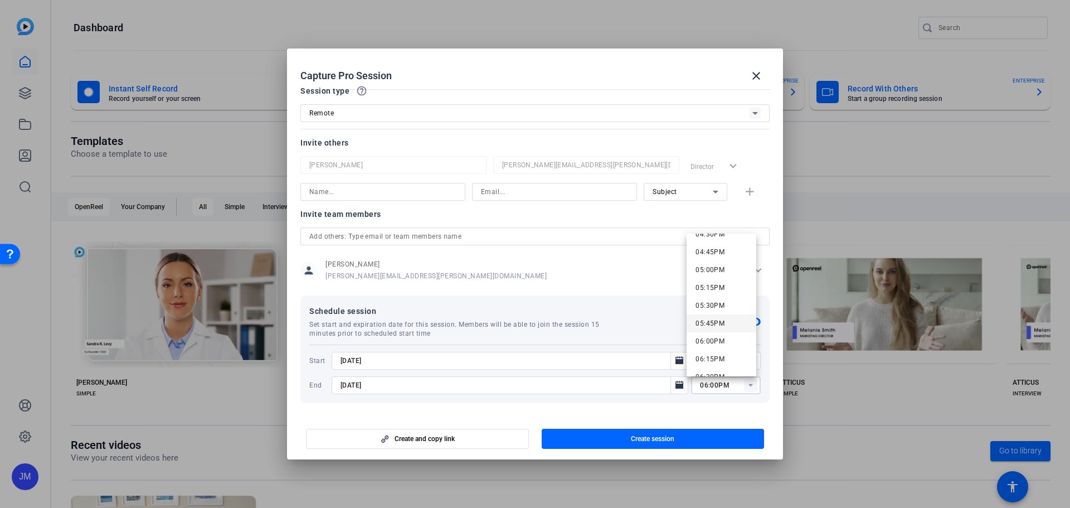
scroll to position [1170, 0]
click at [715, 256] on span "04:30PM" at bounding box center [710, 254] width 29 height 8
type input "04:30PM"
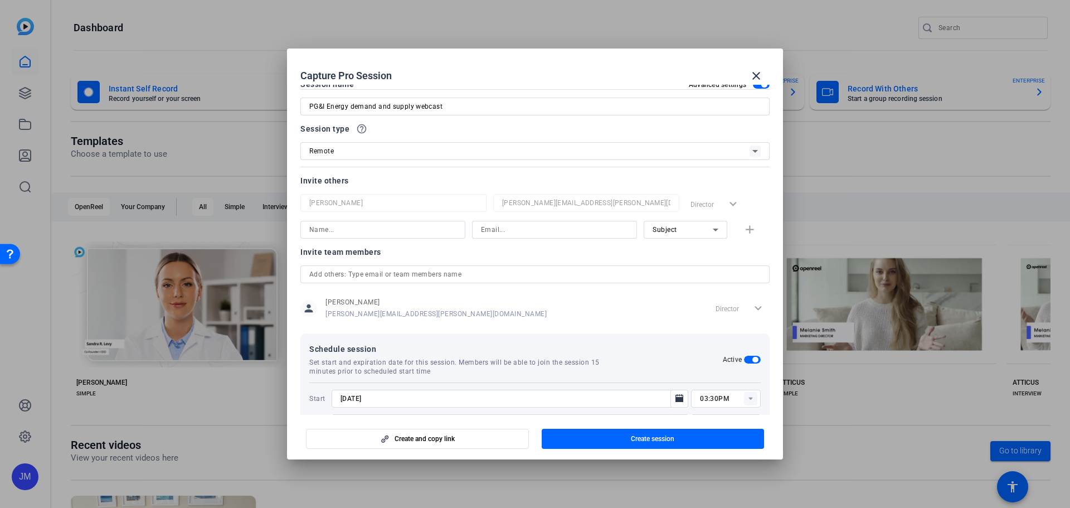
scroll to position [0, 0]
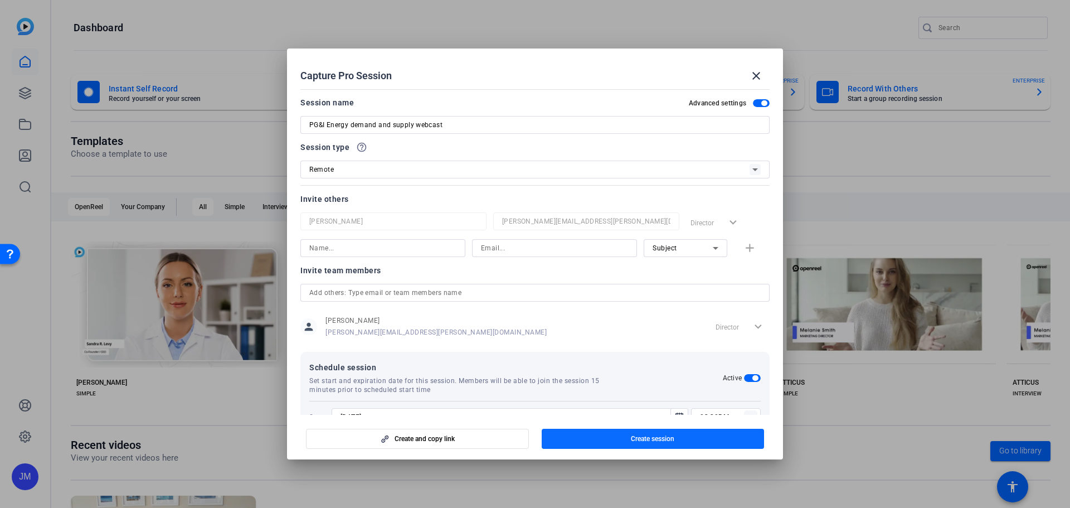
click at [666, 435] on span "Create session" at bounding box center [652, 438] width 43 height 9
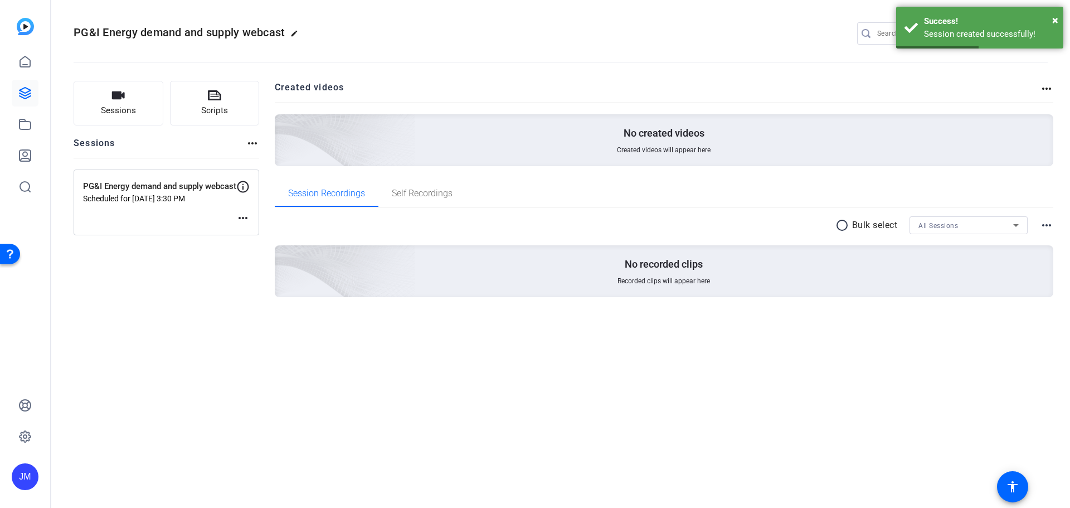
click at [244, 218] on mat-icon "more_horiz" at bounding box center [242, 217] width 13 height 13
click at [268, 233] on span "Edit Session" at bounding box center [270, 234] width 51 height 13
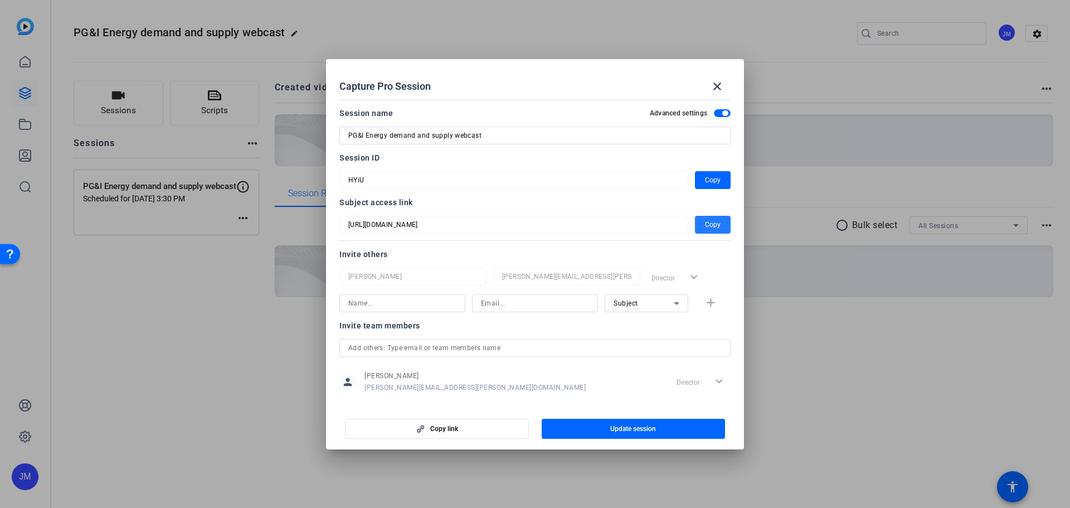
click at [713, 224] on span "Copy" at bounding box center [713, 224] width 16 height 13
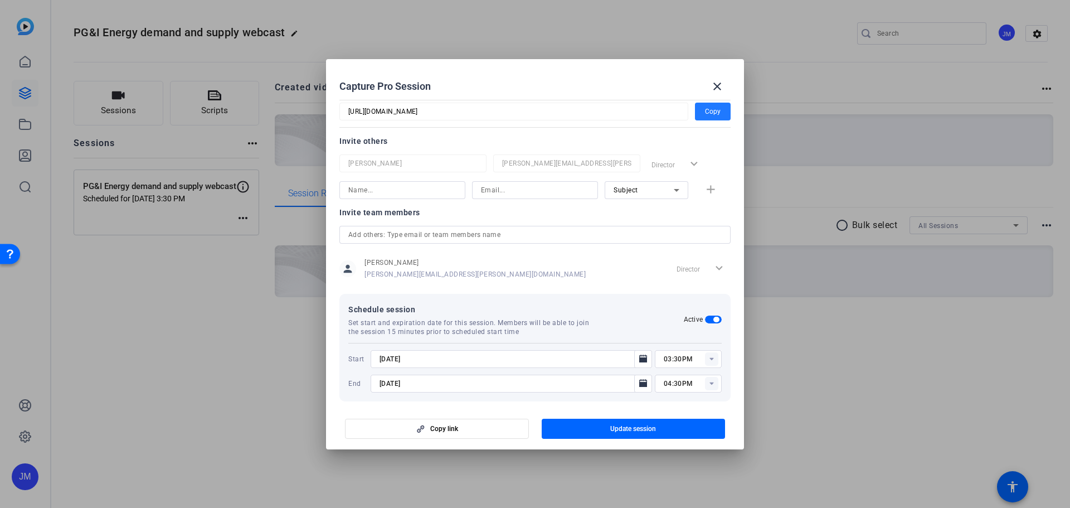
scroll to position [122, 0]
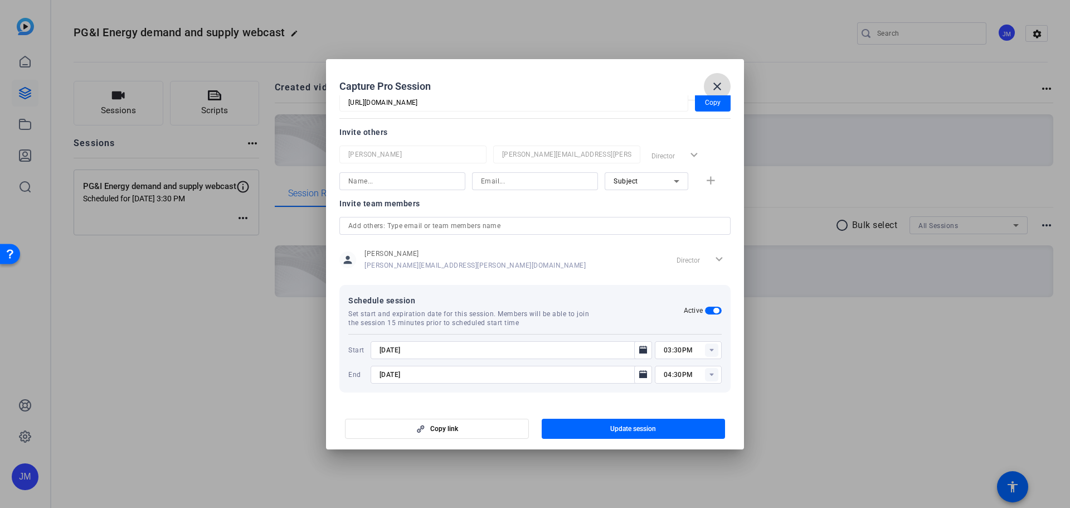
click at [718, 87] on mat-icon "close" at bounding box center [717, 86] width 13 height 13
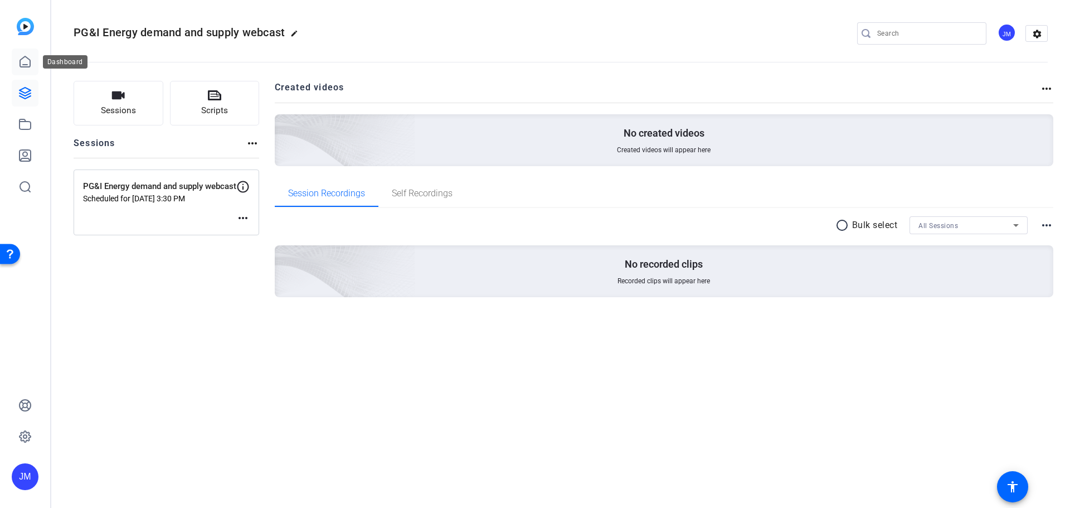
click at [29, 64] on icon at bounding box center [24, 61] width 13 height 13
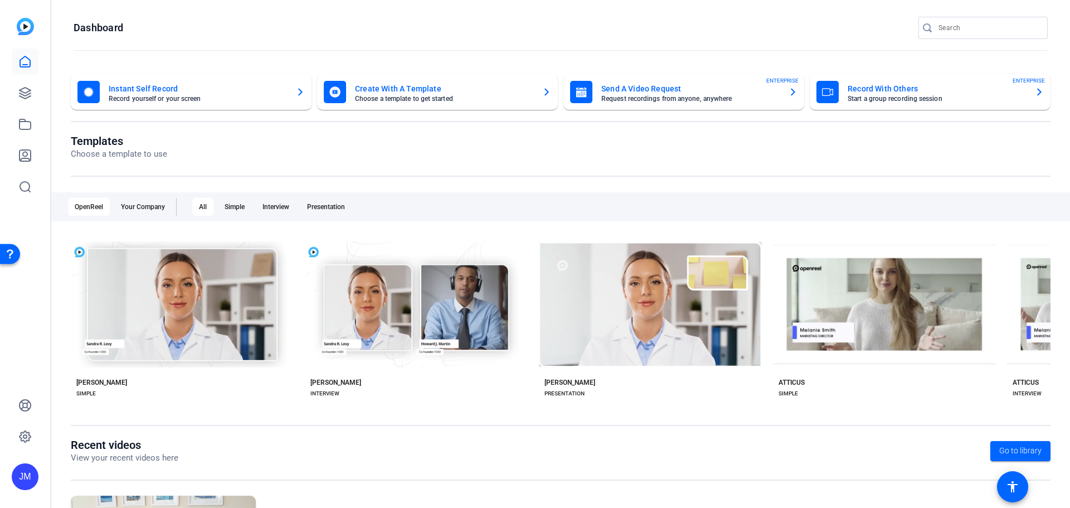
click at [924, 95] on mat-card-title "Record With Others" at bounding box center [937, 88] width 178 height 13
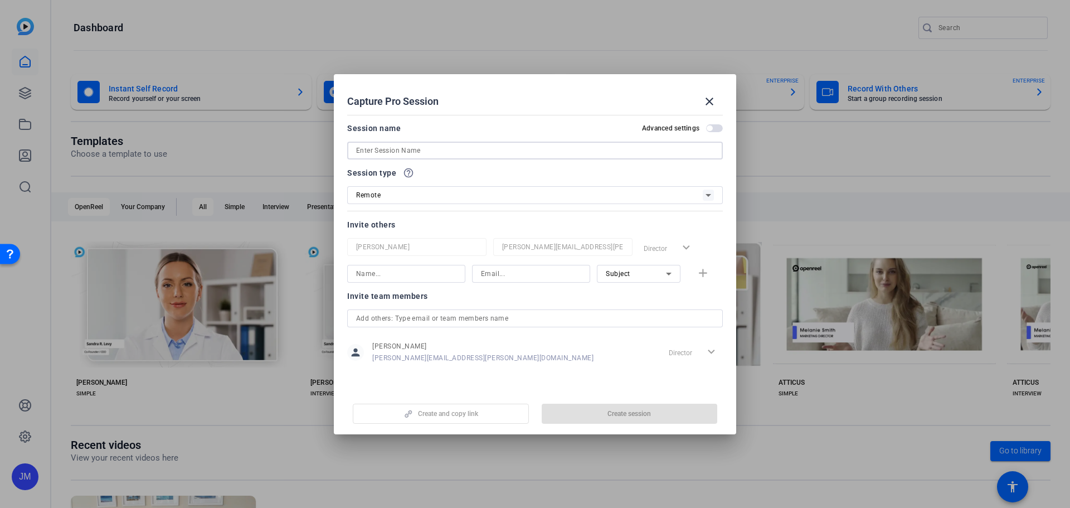
click at [428, 151] on input at bounding box center [535, 150] width 358 height 13
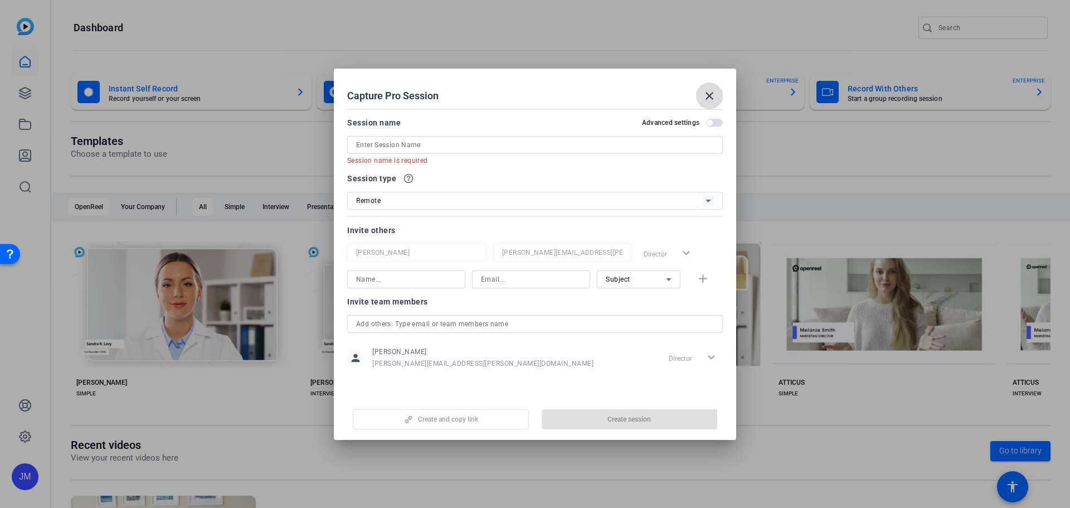
click at [708, 103] on button "close" at bounding box center [709, 95] width 27 height 27
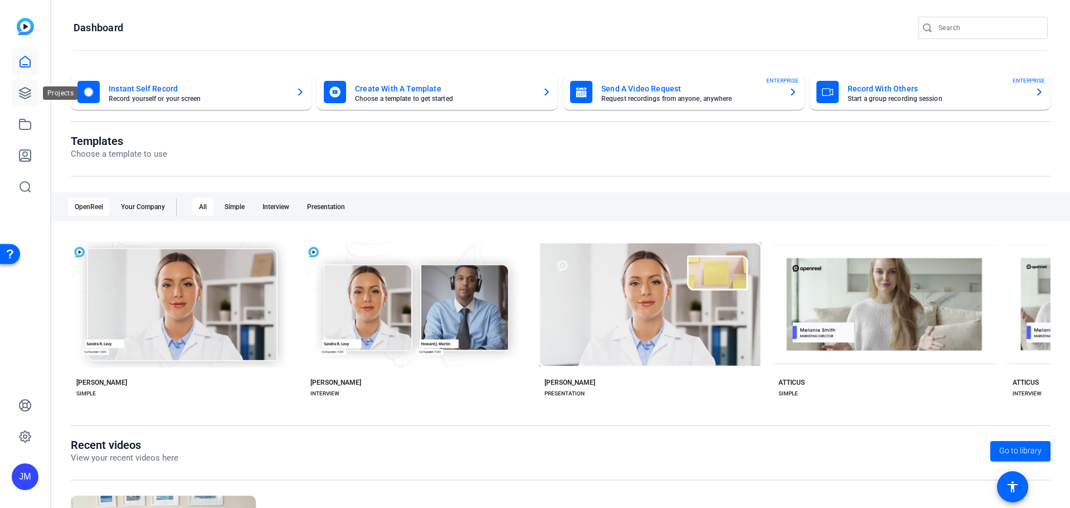
click at [23, 89] on icon at bounding box center [25, 93] width 11 height 11
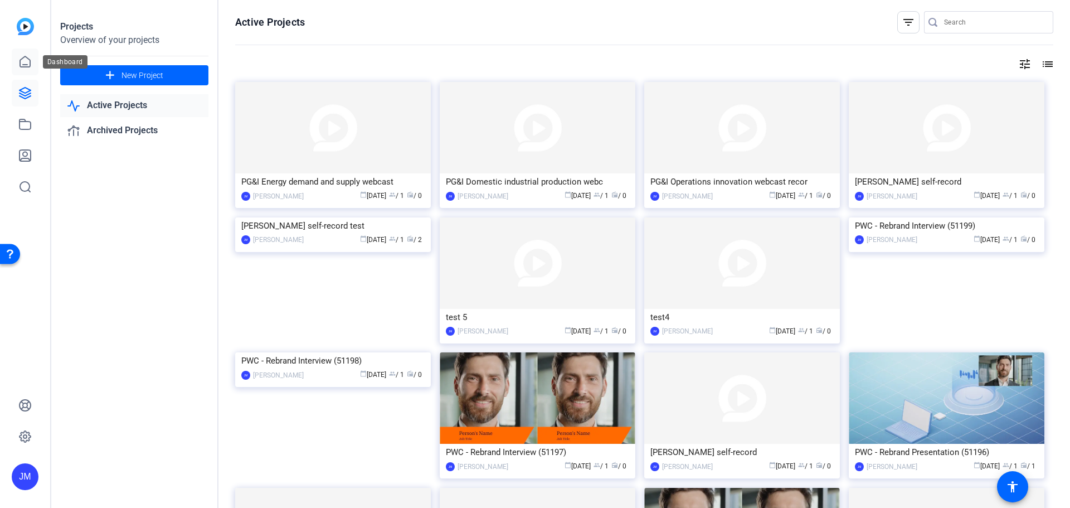
click at [23, 62] on icon at bounding box center [24, 61] width 13 height 13
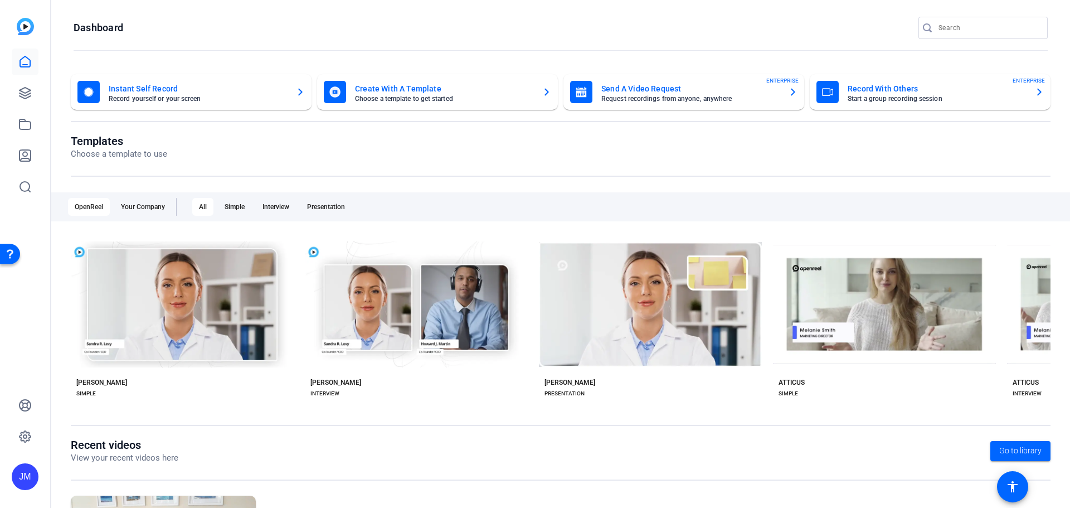
click at [893, 88] on mat-card-title "Record With Others" at bounding box center [937, 88] width 178 height 13
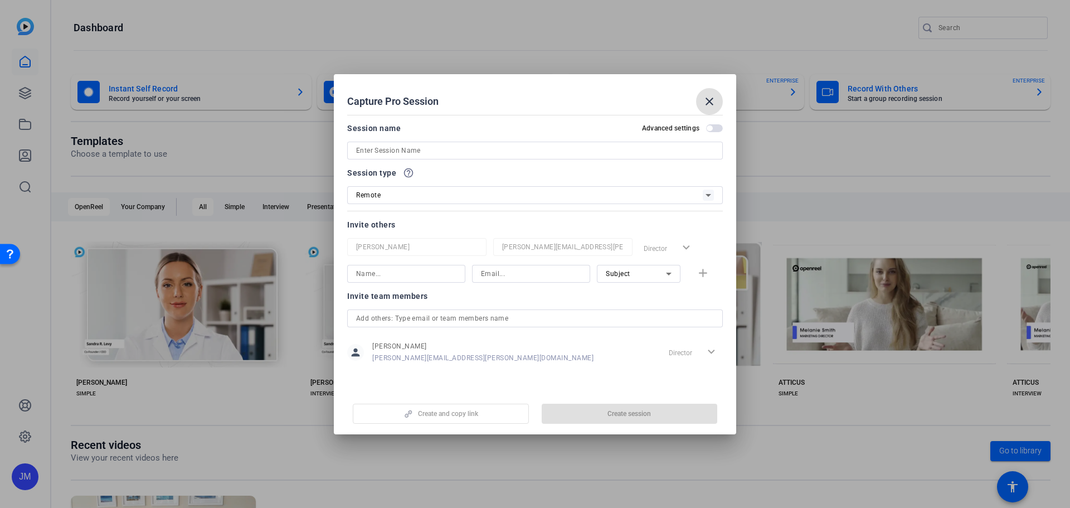
drag, startPoint x: 468, startPoint y: 161, endPoint x: 469, endPoint y: 152, distance: 9.5
click at [468, 161] on div at bounding box center [535, 165] width 376 height 12
click at [469, 150] on input at bounding box center [535, 150] width 358 height 13
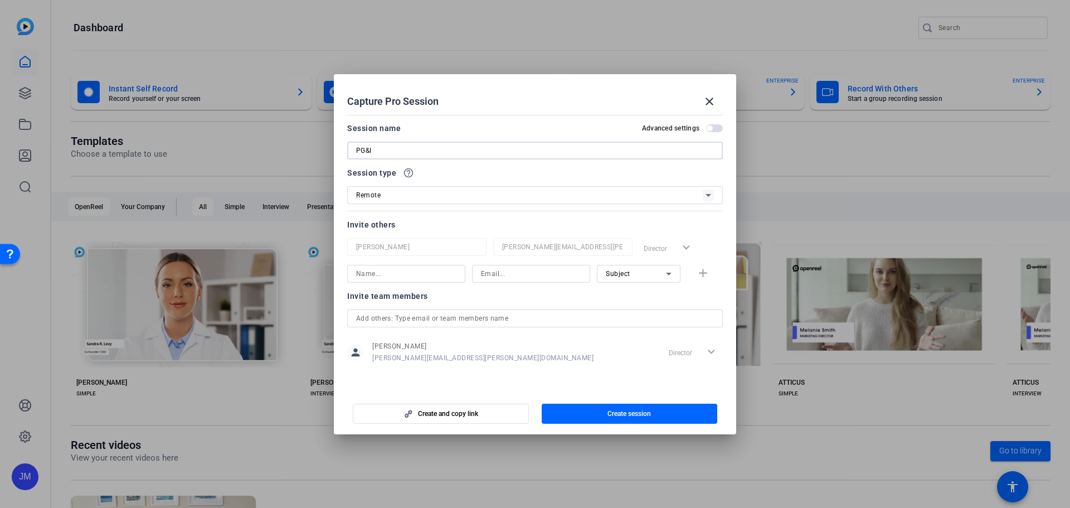
paste input "Energy demand and supply webcast"
click at [708, 128] on span "button" at bounding box center [710, 128] width 6 height 6
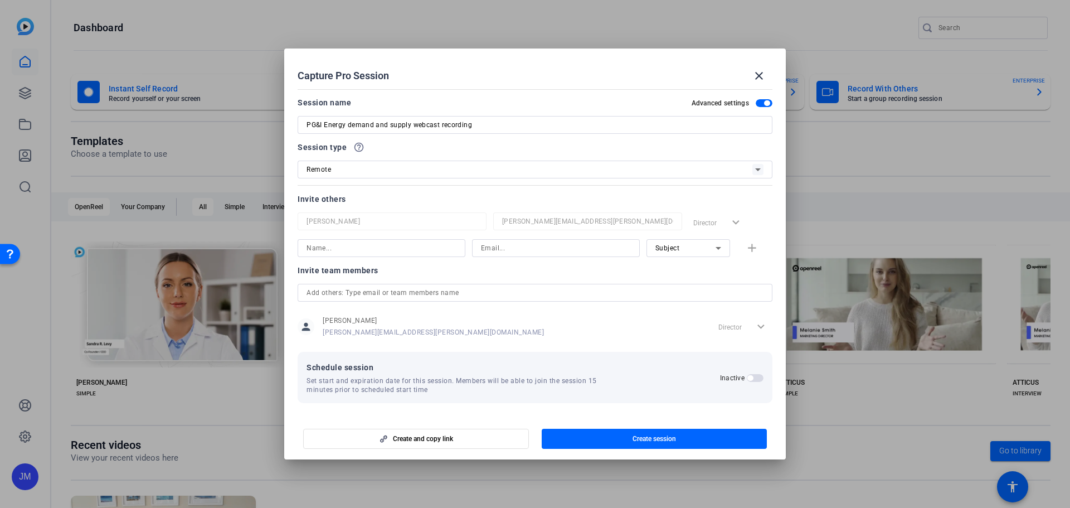
scroll to position [1, 0]
click at [755, 378] on span "button" at bounding box center [755, 377] width 17 height 8
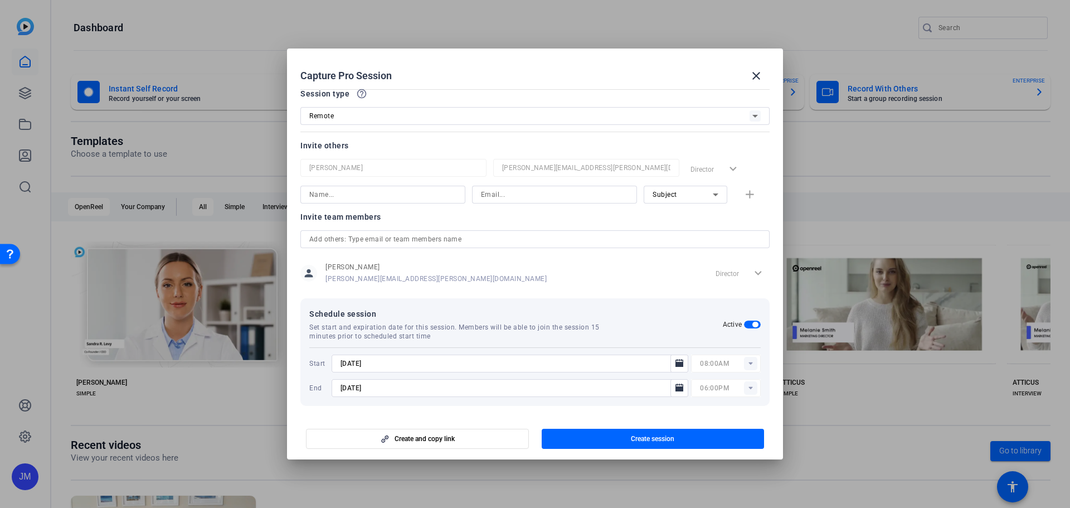
scroll to position [56, 0]
click at [404, 362] on input "[DATE]" at bounding box center [505, 360] width 328 height 13
click at [681, 357] on mat-icon "Open calendar" at bounding box center [679, 360] width 13 height 13
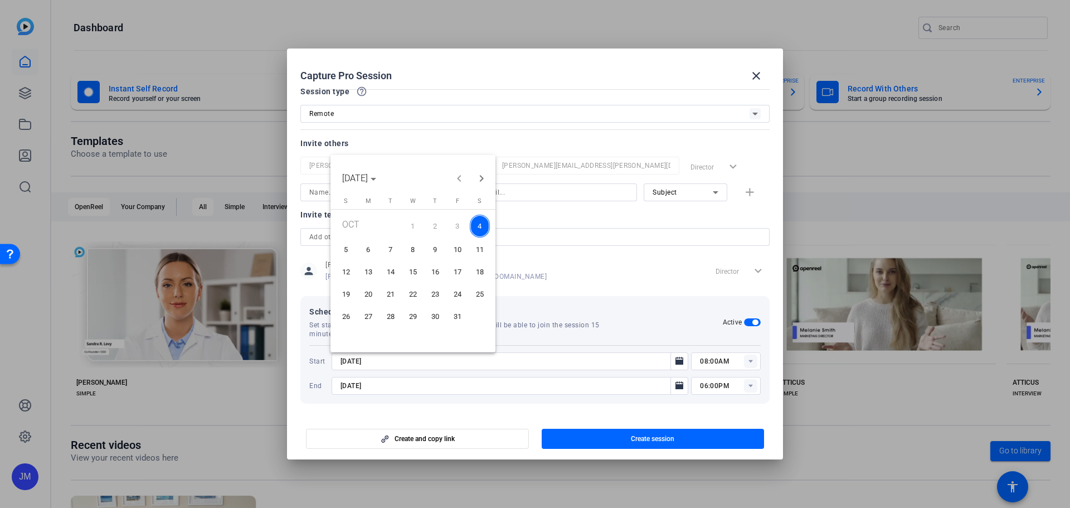
click at [626, 346] on div at bounding box center [535, 254] width 1070 height 508
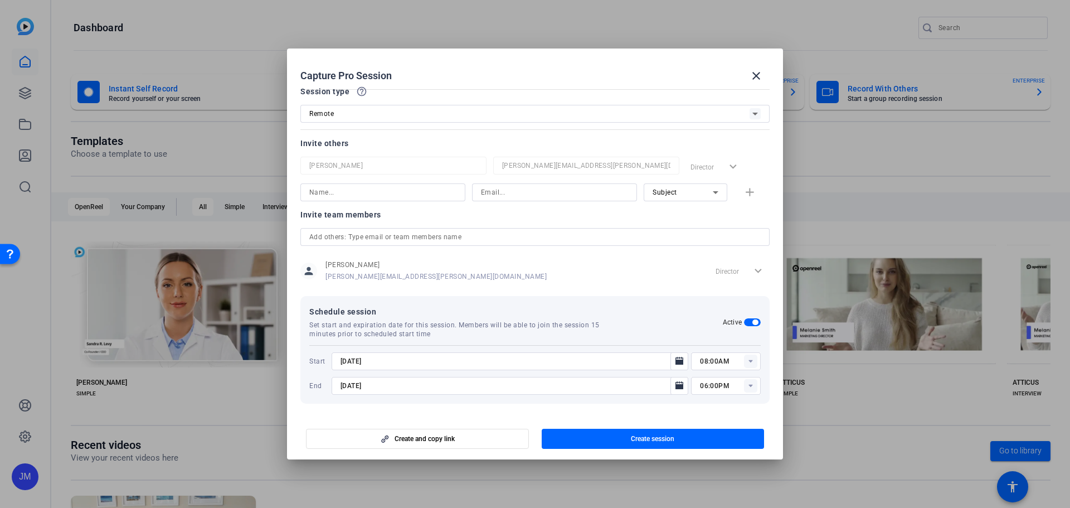
click at [629, 319] on div "Schedule session Set start and expiration date for this session. Members will b…" at bounding box center [516, 321] width 414 height 33
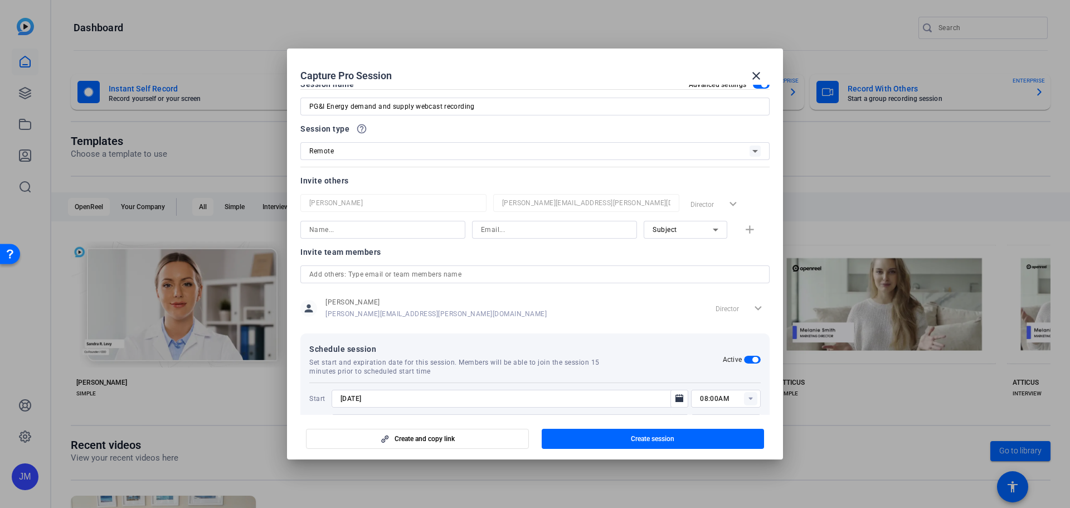
scroll to position [0, 0]
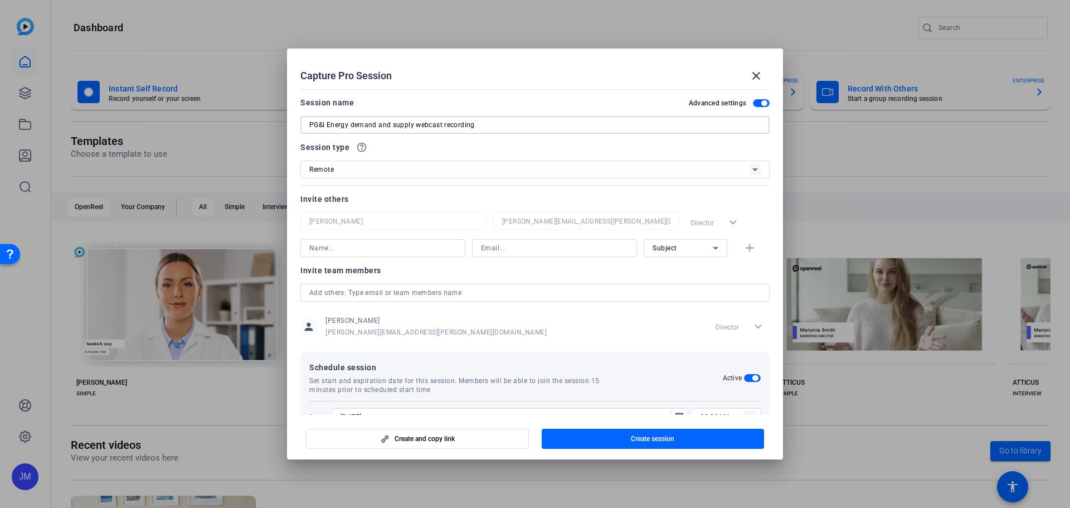
drag, startPoint x: 350, startPoint y: 122, endPoint x: 545, endPoint y: 122, distance: 194.5
click at [545, 122] on input "PG&I Energy demand and supply webcast recording" at bounding box center [534, 124] width 451 height 13
type input "PG&I Energy data and digital boom webcast recording"
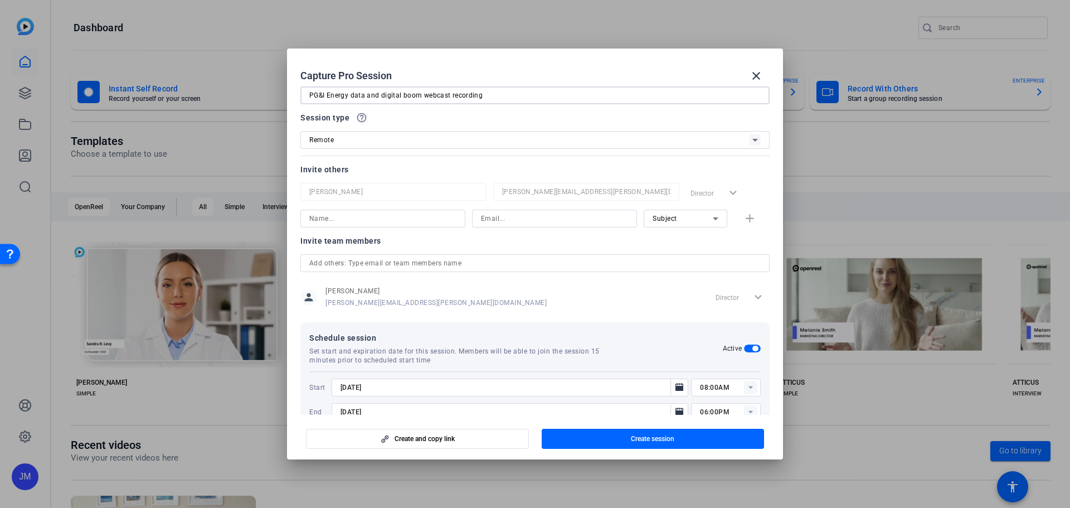
scroll to position [57, 0]
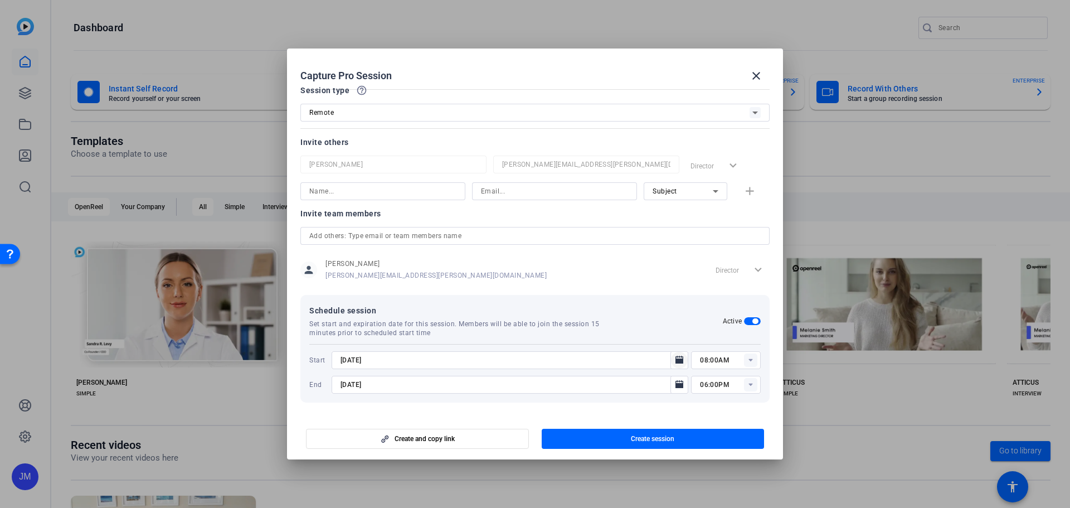
click at [676, 359] on icon "Open calendar" at bounding box center [680, 360] width 8 height 8
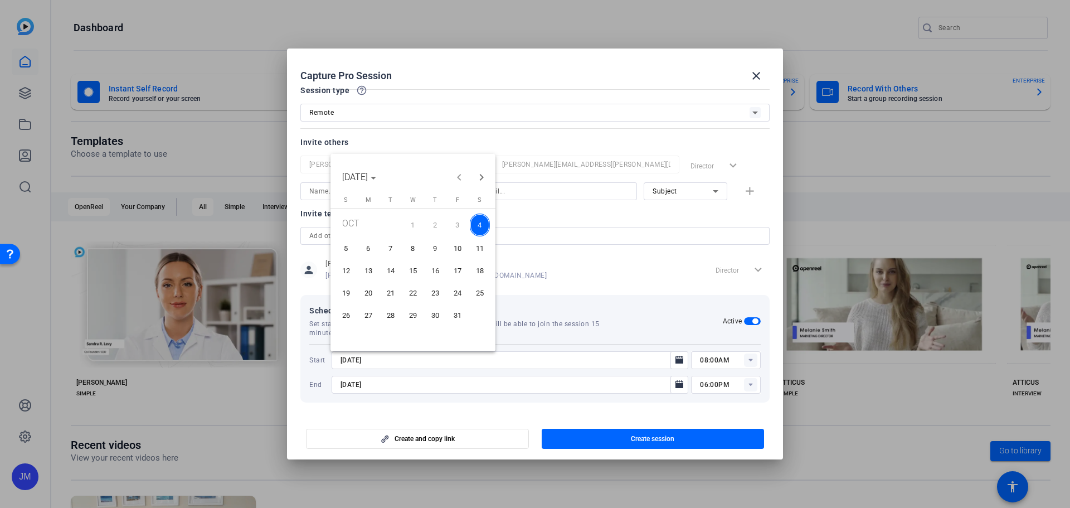
click at [407, 294] on span "22" at bounding box center [413, 293] width 20 height 20
type input "[DATE]"
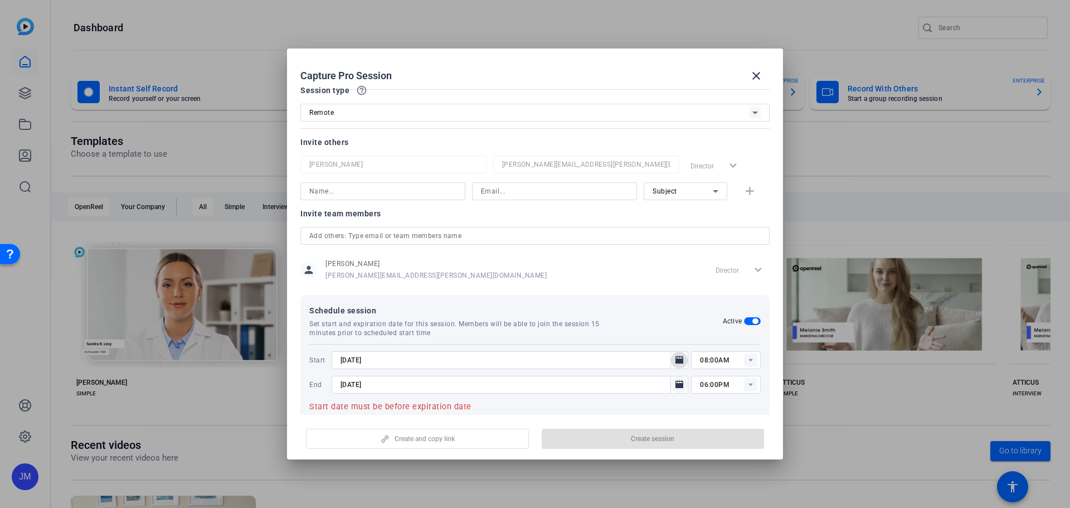
click at [676, 385] on icon "Open calendar" at bounding box center [680, 384] width 8 height 8
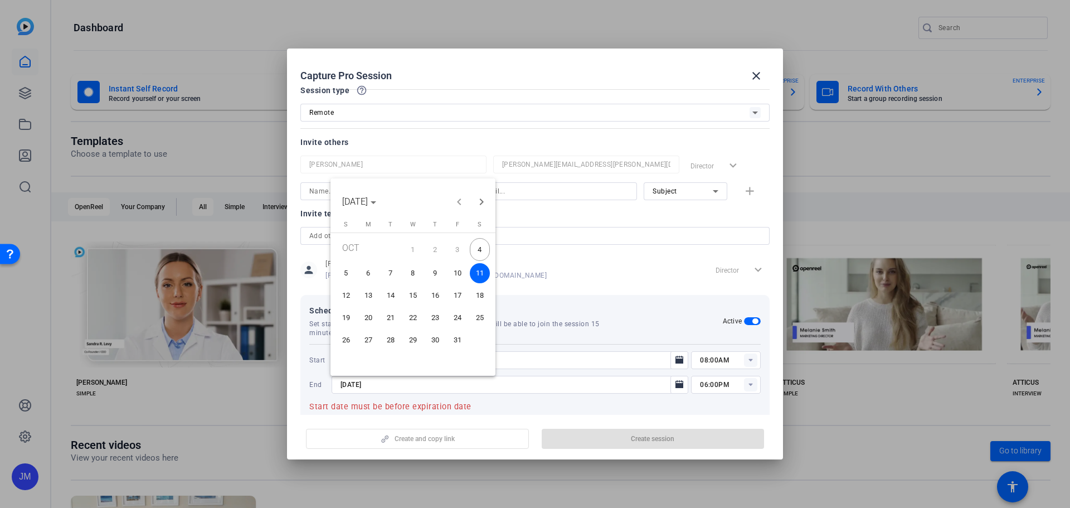
click at [409, 317] on span "22" at bounding box center [413, 318] width 20 height 20
type input "[DATE]"
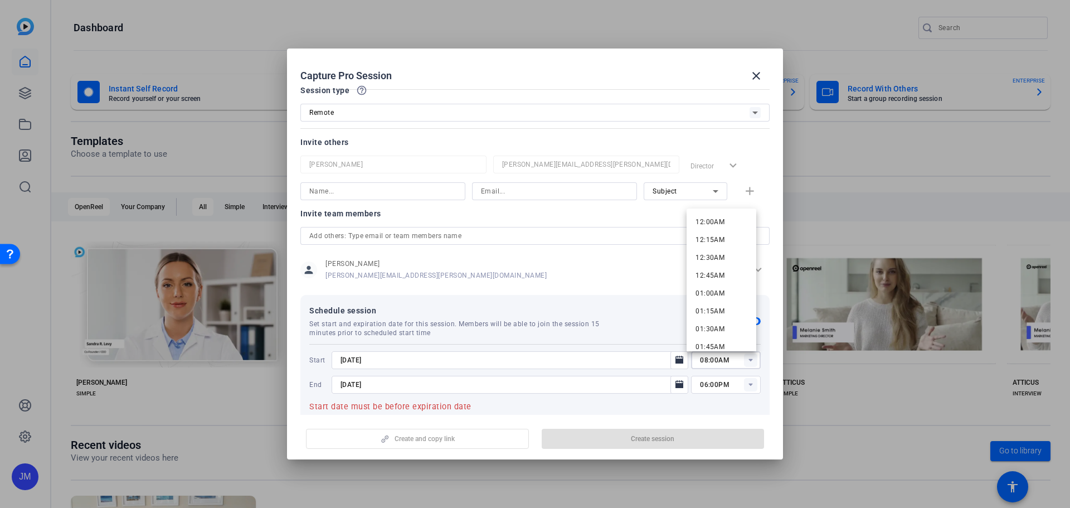
click at [754, 360] on input "08:00AM" at bounding box center [730, 359] width 61 height 13
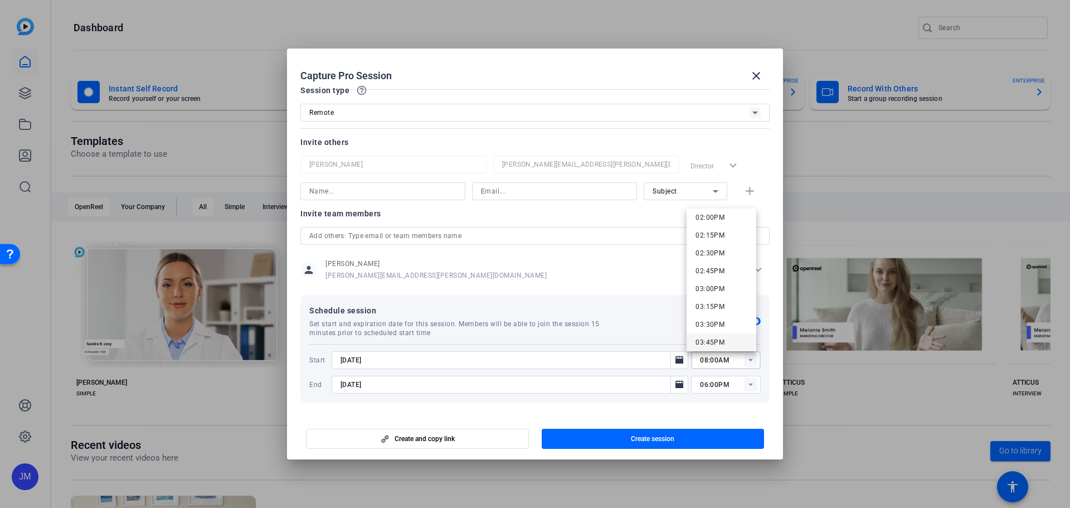
scroll to position [1059, 0]
click at [712, 302] on span "04:00PM" at bounding box center [710, 304] width 29 height 8
type input "04:00PM"
click at [748, 382] on rect at bounding box center [750, 384] width 13 height 13
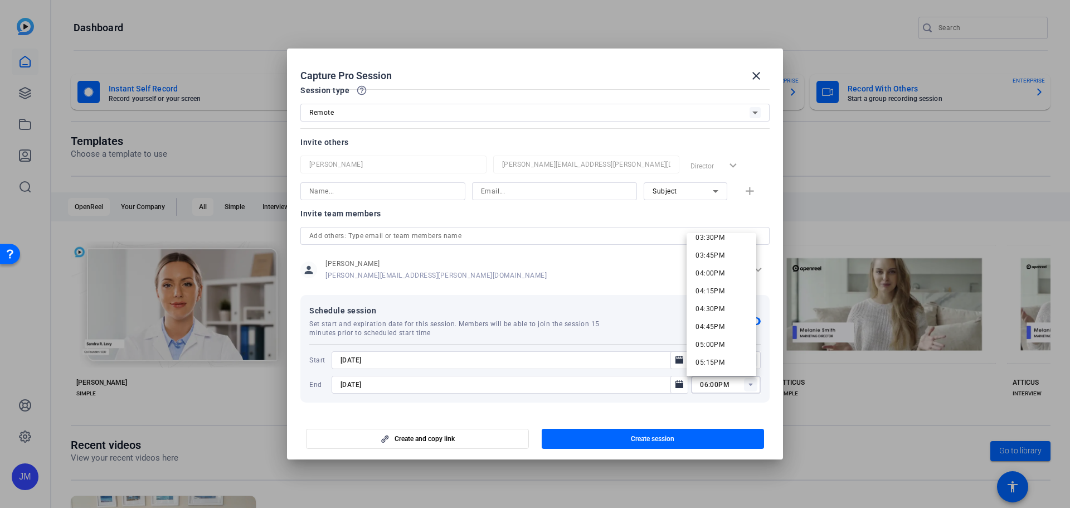
click at [715, 343] on span "05:00PM" at bounding box center [710, 345] width 29 height 8
type input "05:00PM"
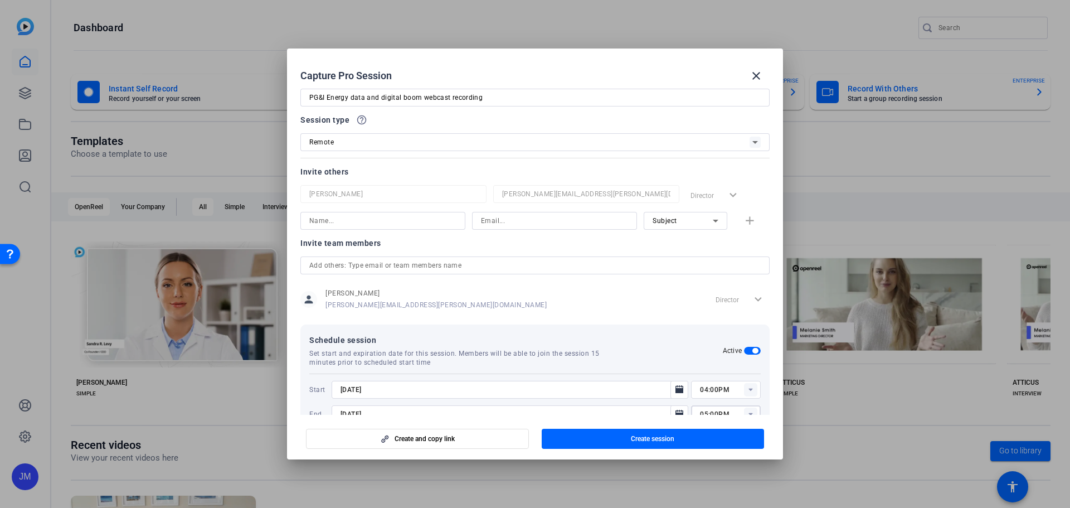
scroll to position [0, 0]
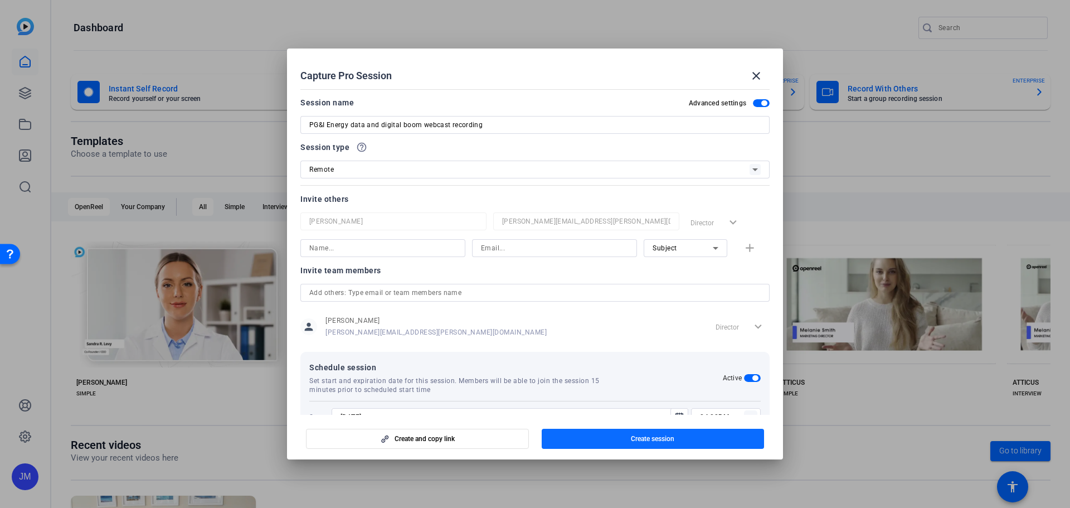
click at [665, 441] on span "Create session" at bounding box center [652, 438] width 43 height 9
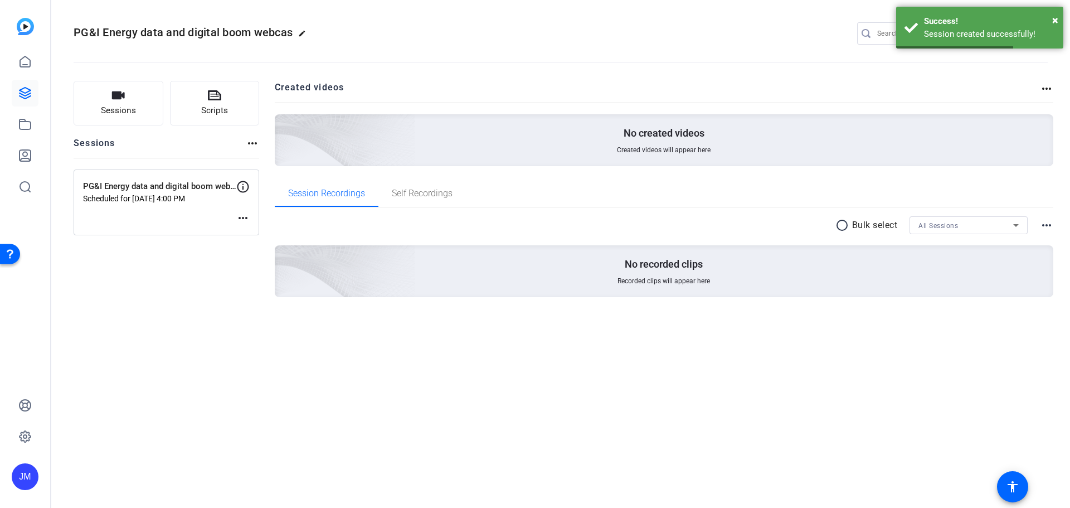
click at [246, 215] on mat-icon "more_horiz" at bounding box center [242, 217] width 13 height 13
click at [261, 235] on span "Edit Session" at bounding box center [270, 234] width 51 height 13
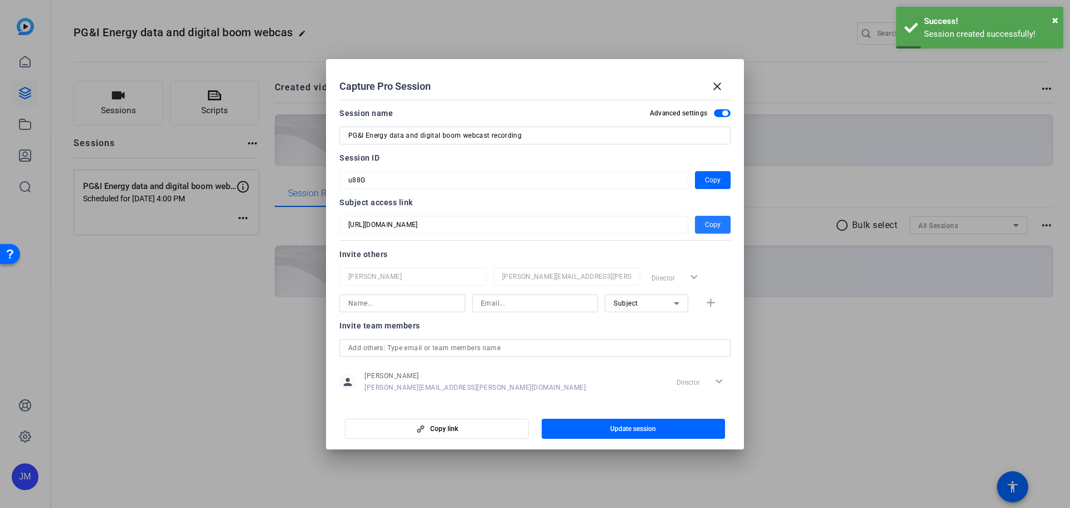
click at [708, 225] on span "Copy" at bounding box center [713, 224] width 16 height 13
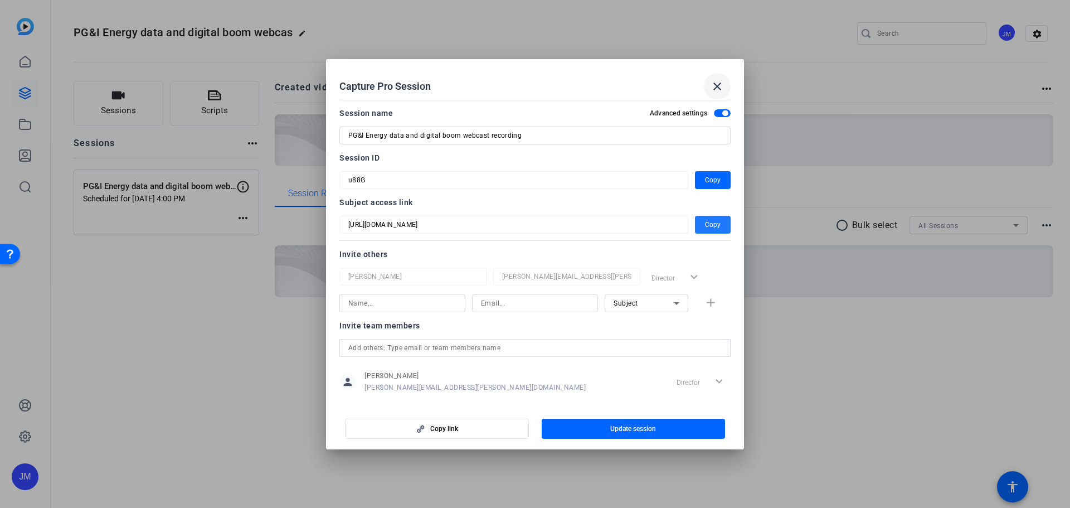
click at [715, 86] on mat-icon "close" at bounding box center [717, 86] width 13 height 13
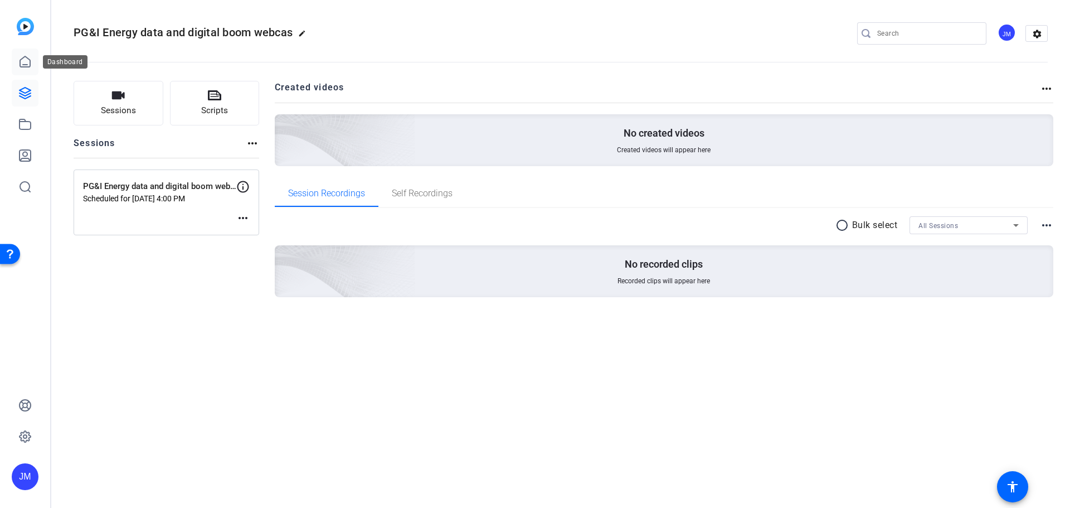
click at [23, 67] on icon at bounding box center [25, 61] width 10 height 11
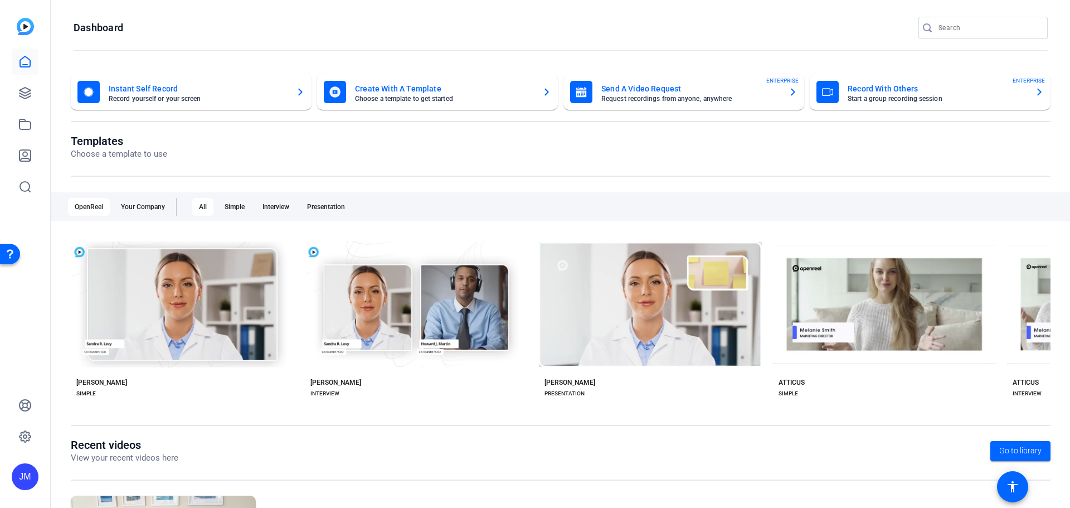
click at [897, 91] on mat-card-title "Record With Others" at bounding box center [937, 88] width 178 height 13
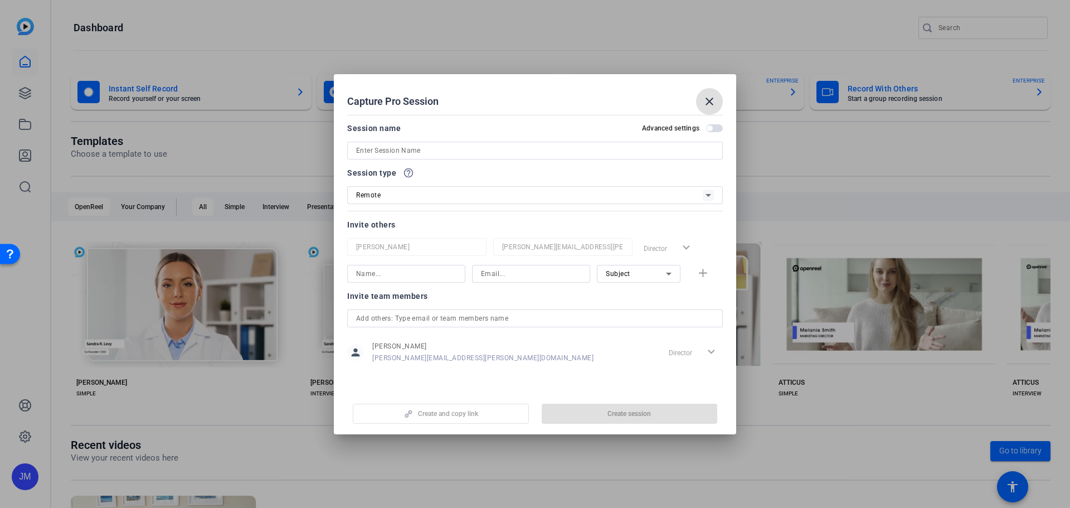
click at [413, 151] on input at bounding box center [535, 150] width 358 height 13
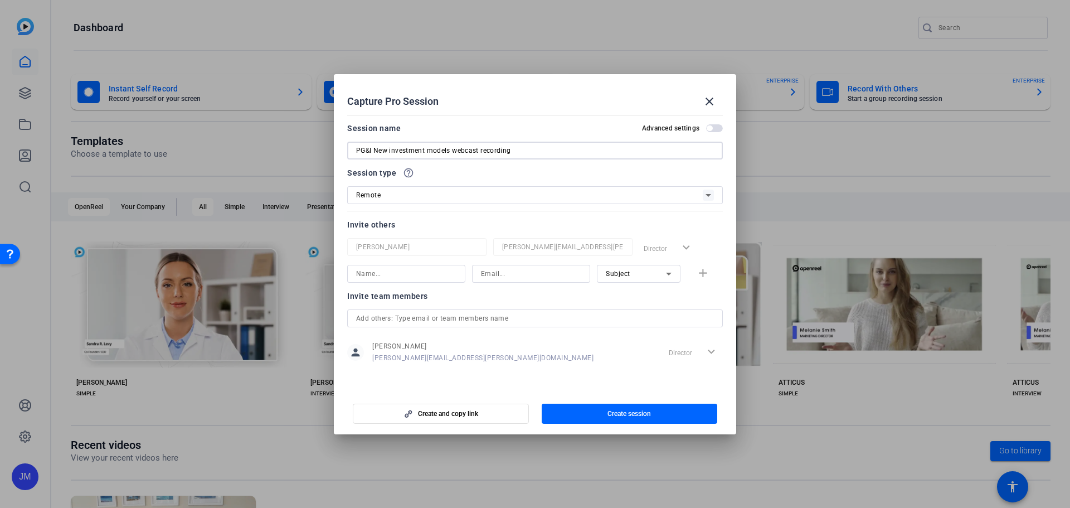
type input "PG&I New investment models webcast recording"
click at [718, 125] on span "button" at bounding box center [714, 128] width 17 height 8
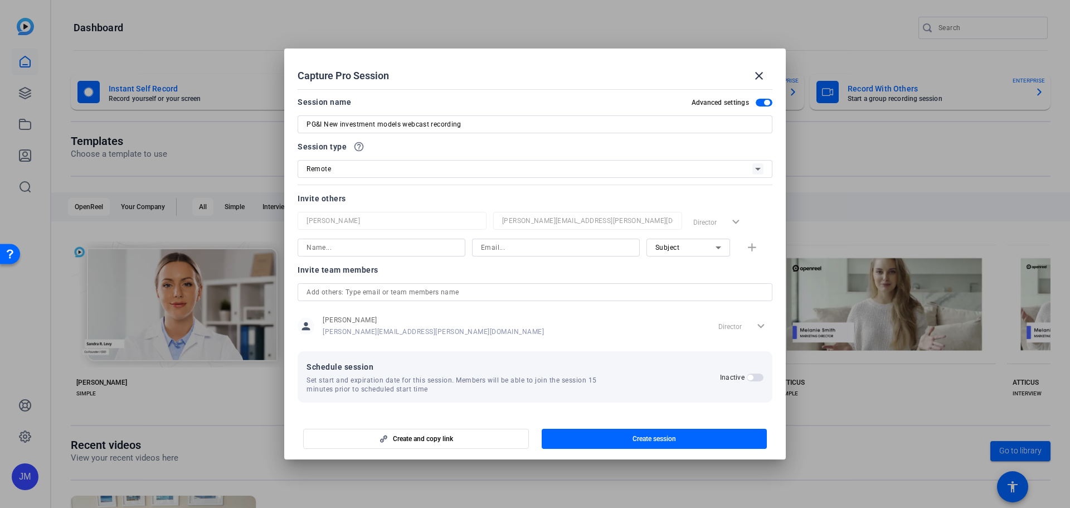
click at [751, 377] on span "button" at bounding box center [755, 377] width 17 height 8
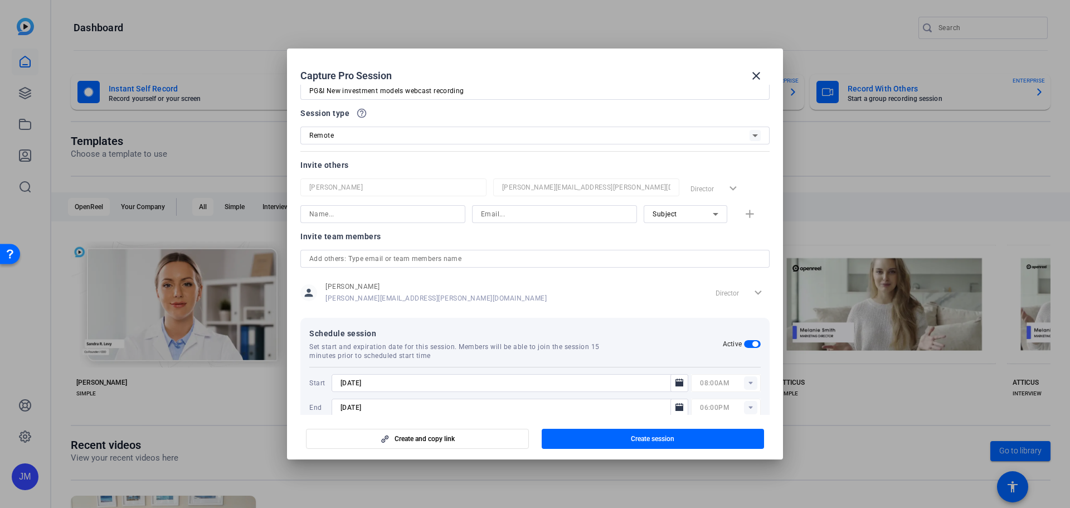
scroll to position [48, 0]
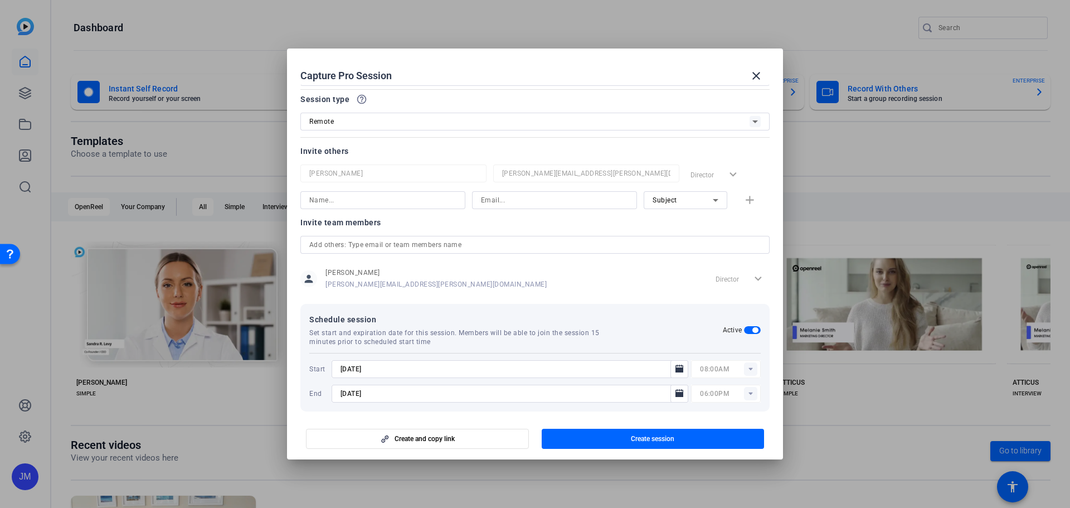
click at [426, 371] on input "[DATE]" at bounding box center [505, 368] width 328 height 13
click at [676, 370] on icon "Open calendar" at bounding box center [680, 369] width 8 height 8
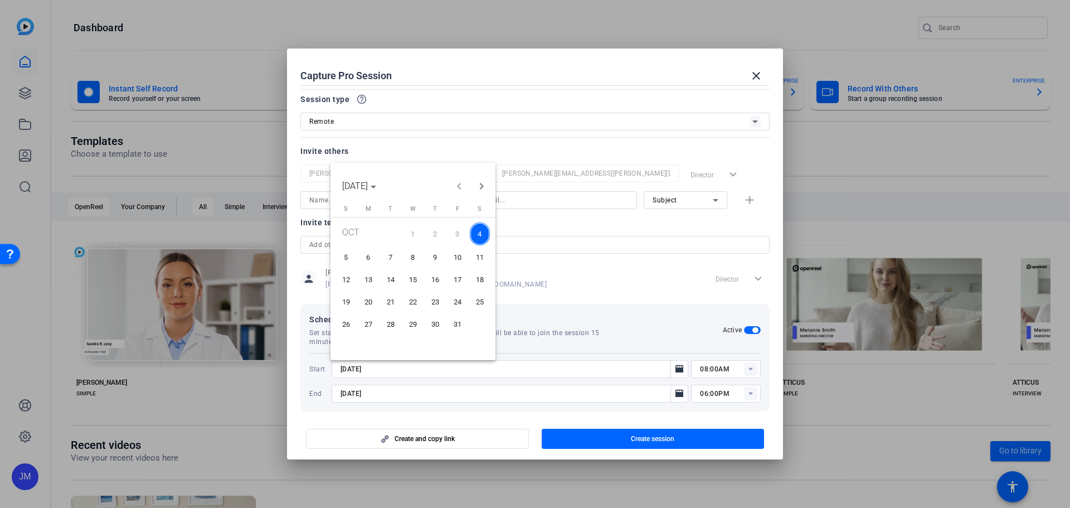
click at [369, 326] on span "27" at bounding box center [368, 324] width 20 height 20
type input "[DATE]"
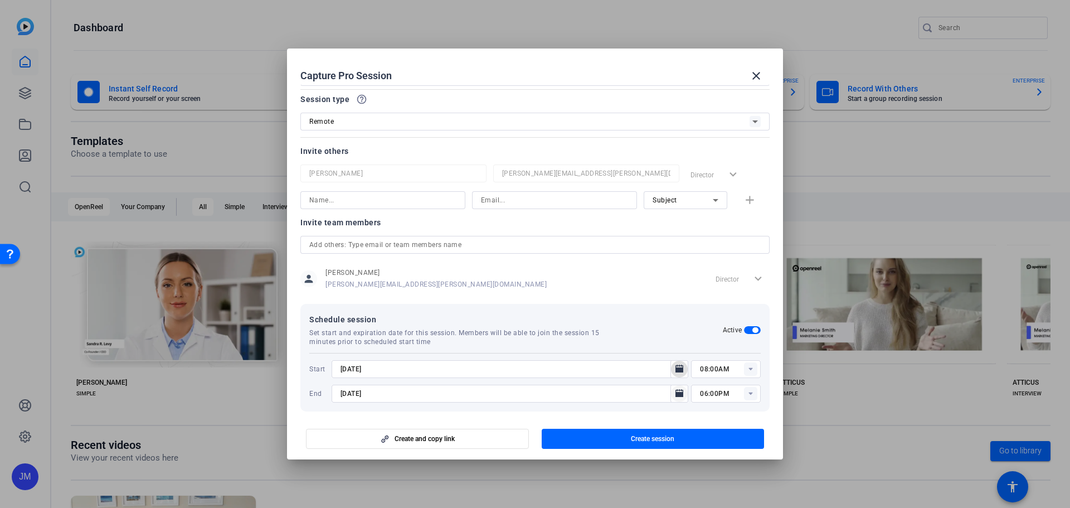
click at [676, 392] on icon "Open calendar" at bounding box center [680, 393] width 8 height 8
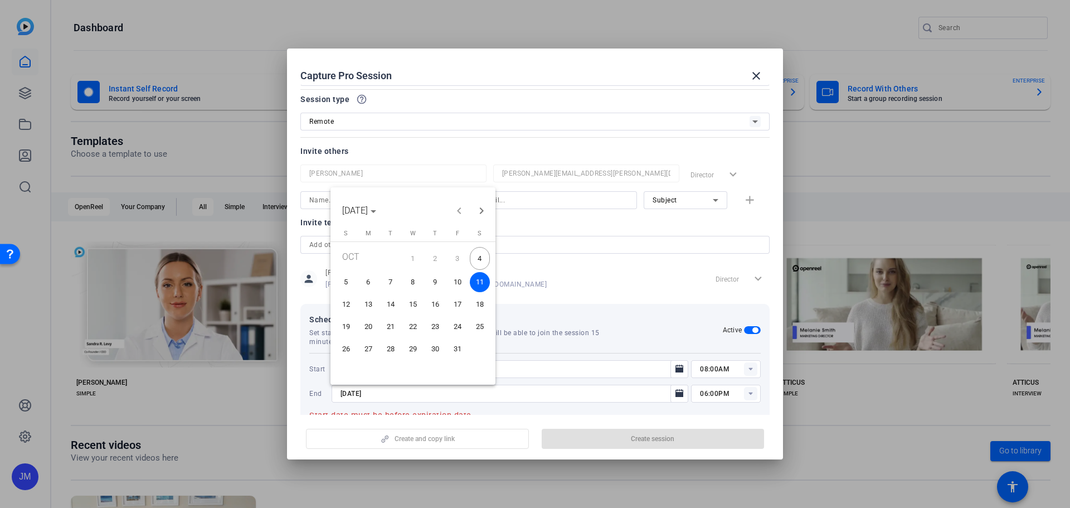
click at [369, 348] on span "27" at bounding box center [368, 349] width 20 height 20
type input "[DATE]"
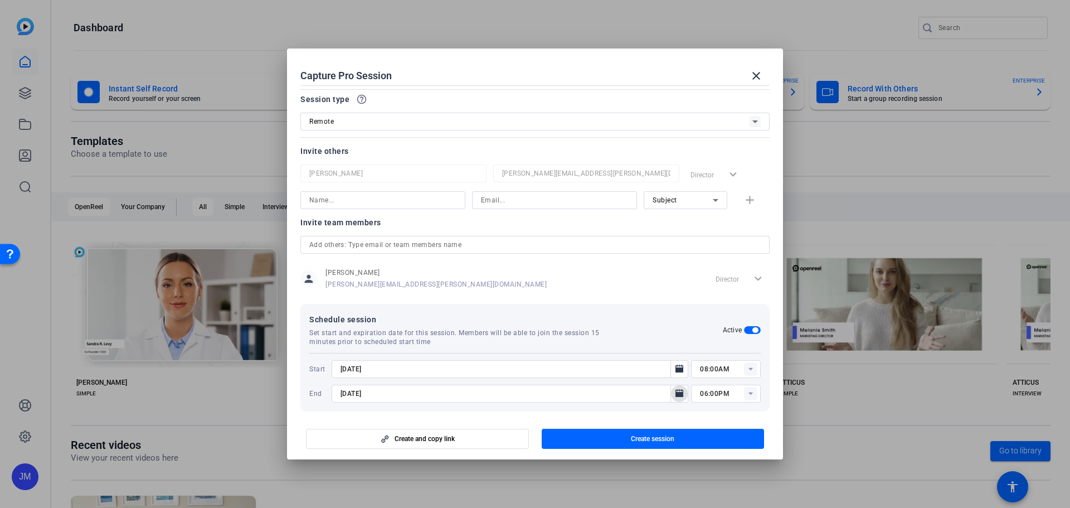
click at [745, 370] on rect at bounding box center [750, 368] width 13 height 13
click at [719, 284] on span "12:30PM" at bounding box center [710, 287] width 29 height 8
type input "12:30PM"
click at [747, 395] on rect at bounding box center [750, 393] width 13 height 13
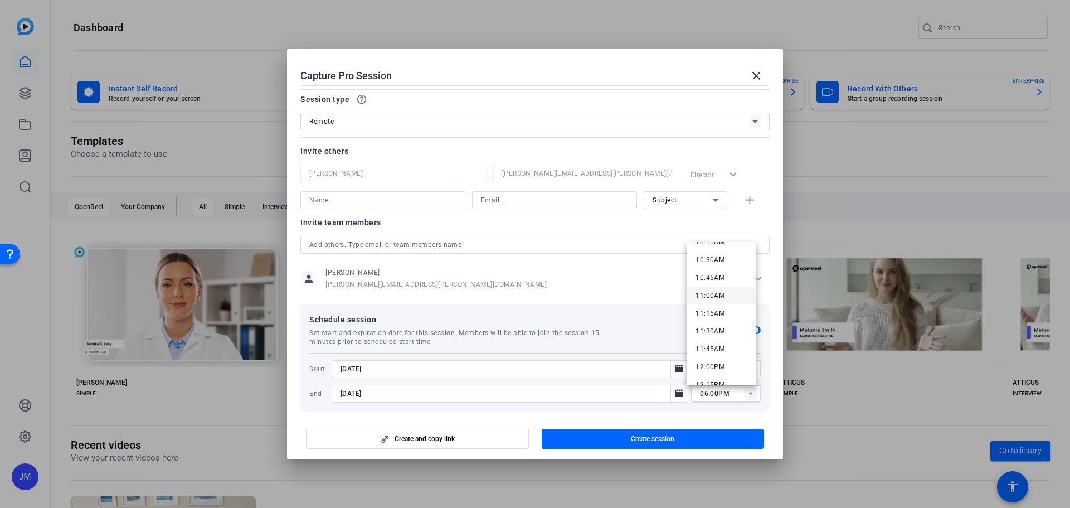
scroll to position [948, 0]
click at [712, 271] on span "01:30PM" at bounding box center [710, 271] width 29 height 8
type input "01:30PM"
click at [688, 434] on span "button" at bounding box center [653, 438] width 223 height 27
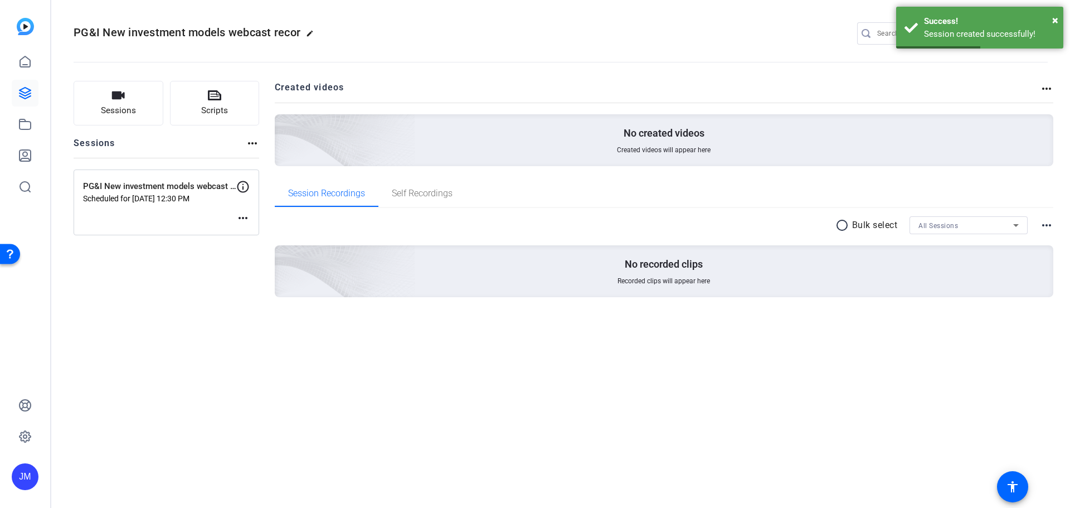
click at [241, 216] on mat-icon "more_horiz" at bounding box center [242, 217] width 13 height 13
click at [263, 234] on span "Edit Session" at bounding box center [270, 234] width 51 height 13
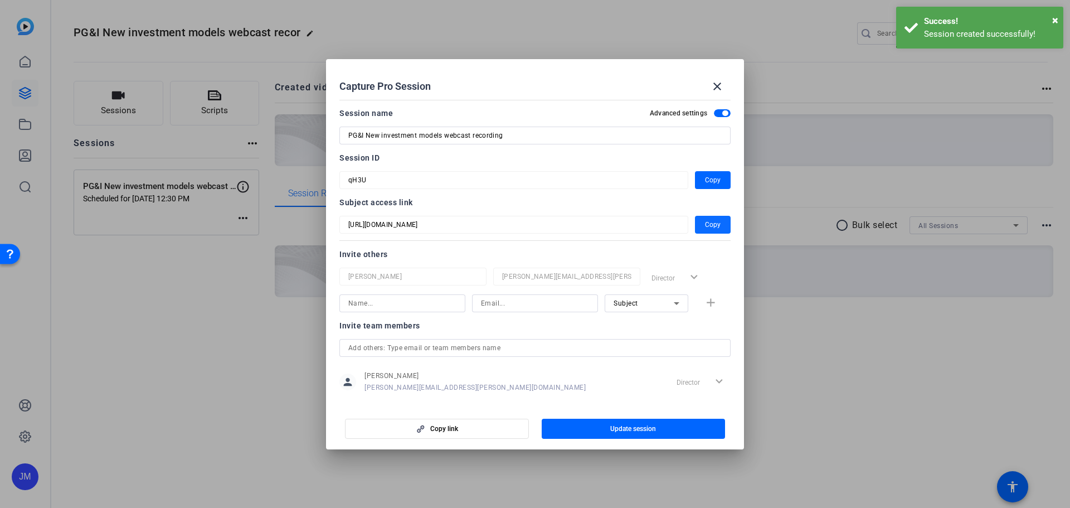
click at [710, 222] on span "Copy" at bounding box center [713, 224] width 16 height 13
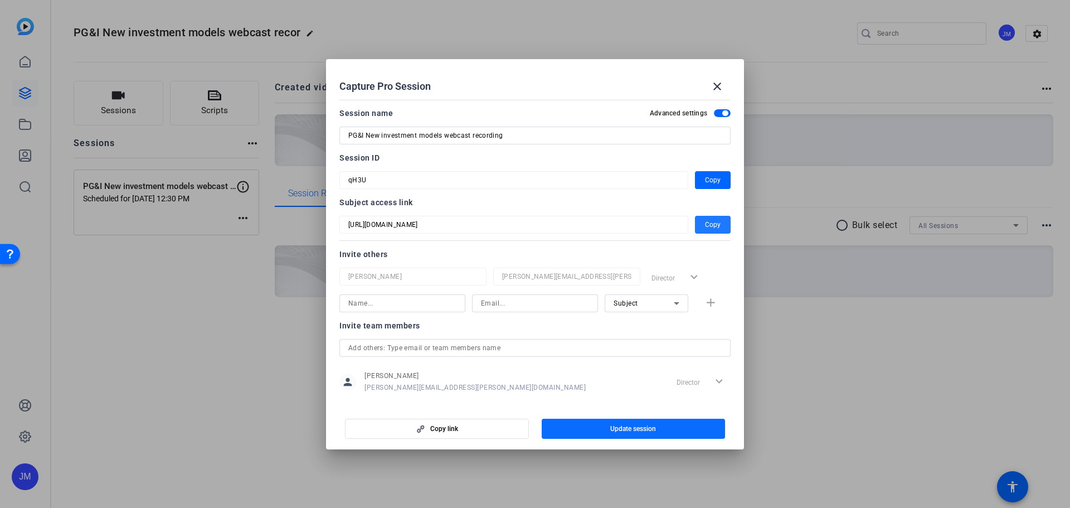
click at [644, 430] on span "Update session" at bounding box center [633, 428] width 46 height 9
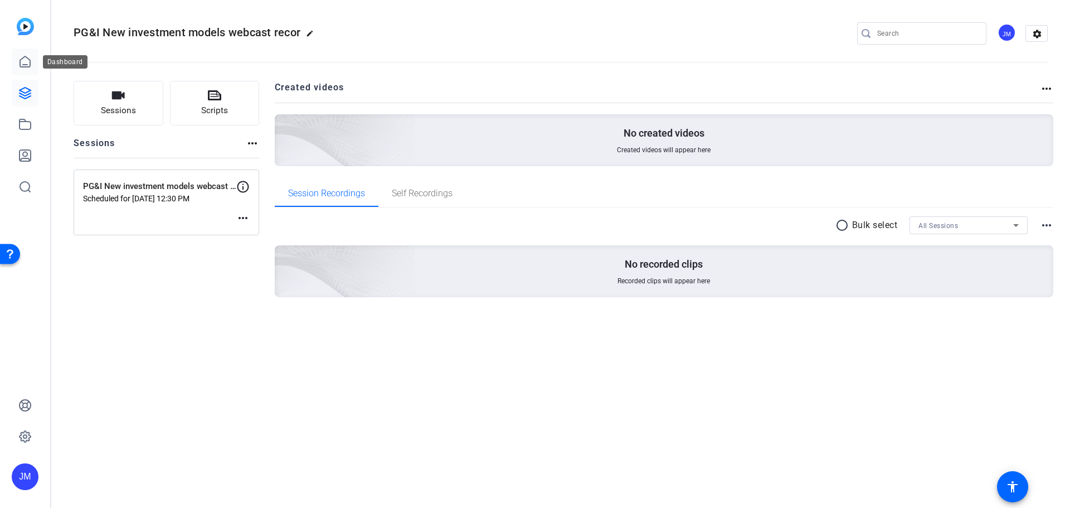
click at [26, 54] on link at bounding box center [25, 61] width 27 height 27
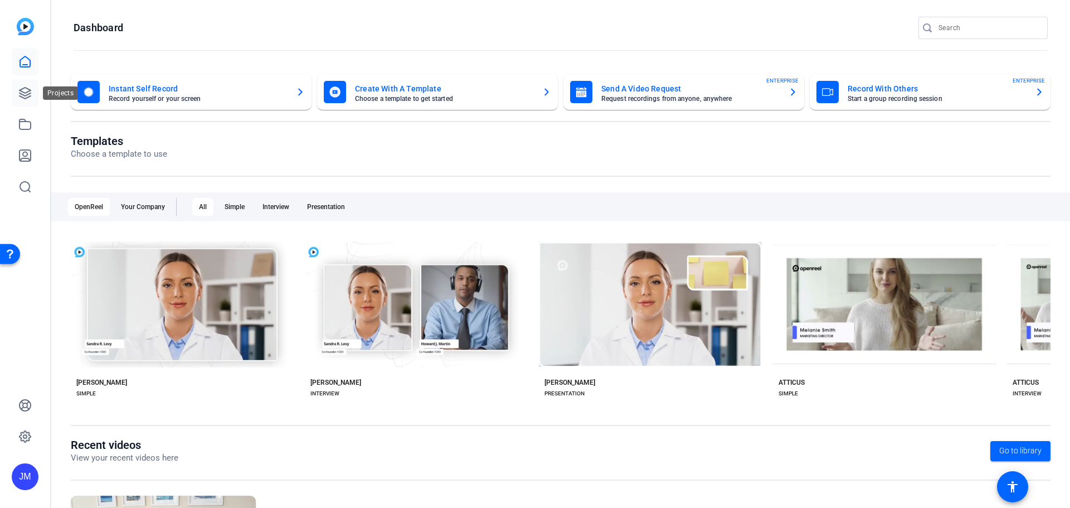
click at [26, 93] on icon at bounding box center [25, 93] width 11 height 11
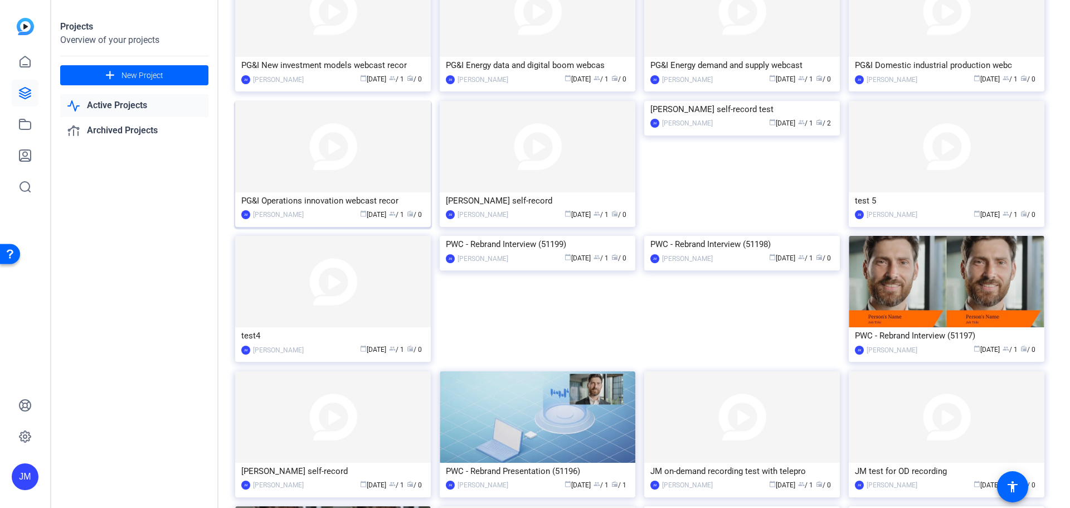
scroll to position [0, 0]
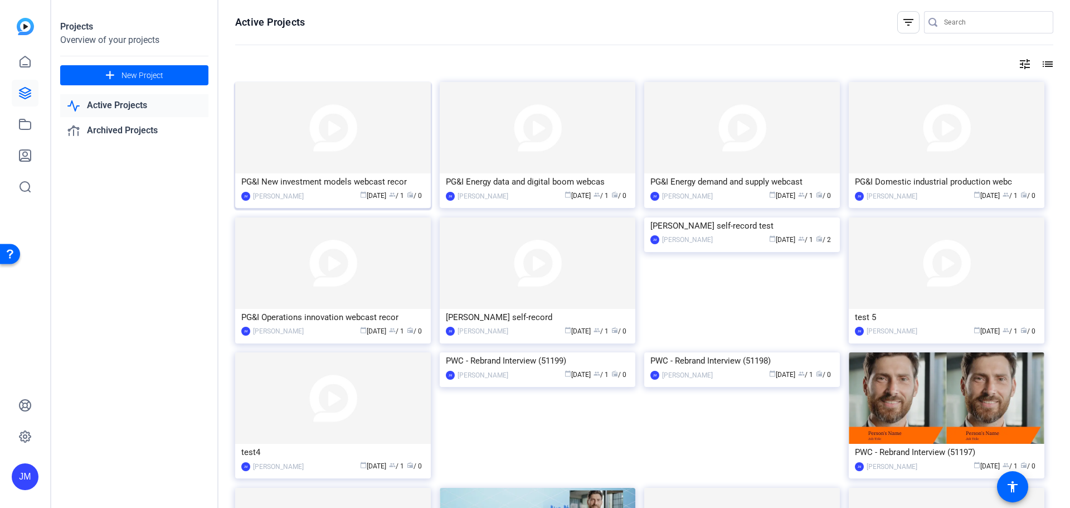
click at [318, 144] on img at bounding box center [333, 127] width 196 height 91
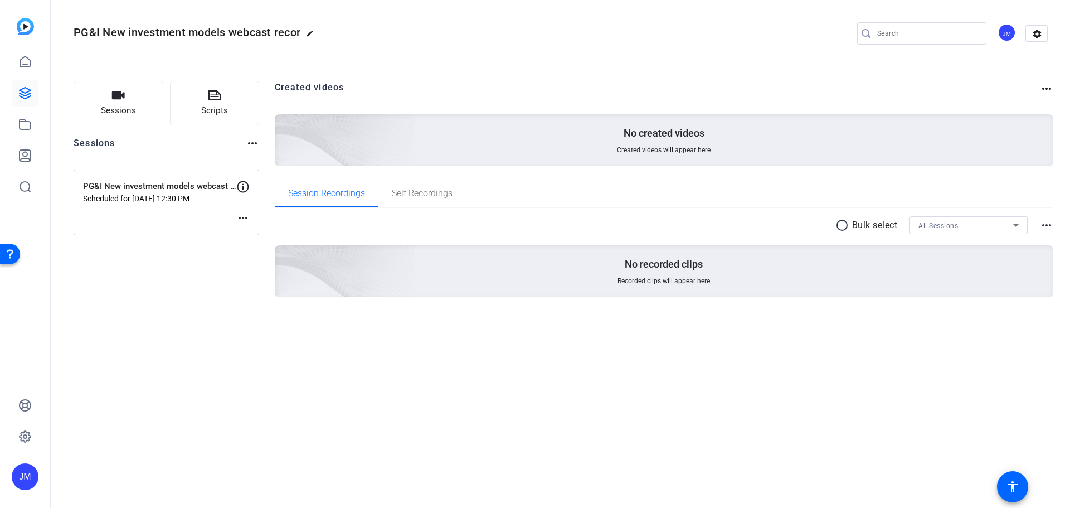
click at [235, 218] on div "PG&I New investment models webcast recording Scheduled for [DATE] 12:30 PM more…" at bounding box center [167, 202] width 186 height 66
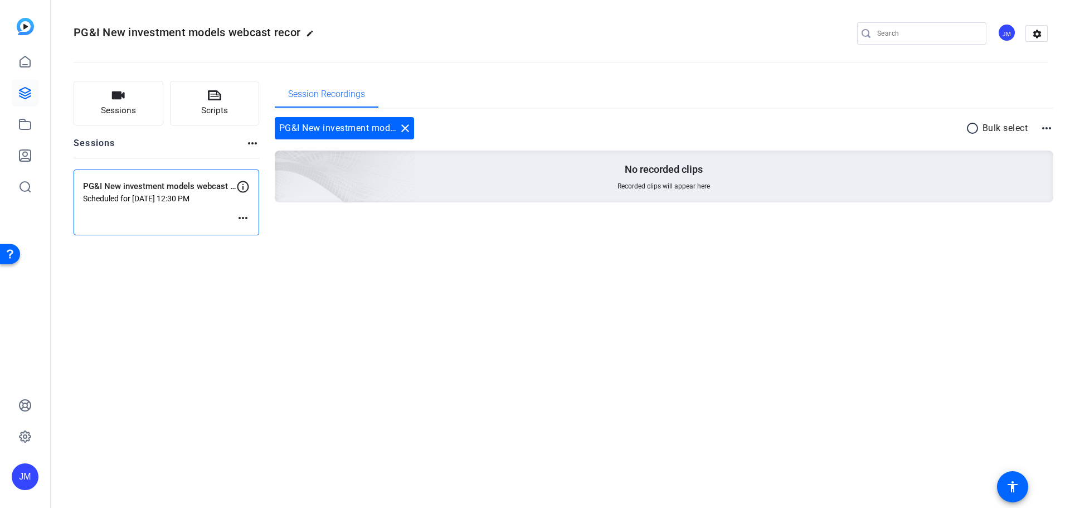
click at [245, 225] on div "PG&I New investment models webcast recording Scheduled for [DATE] 12:30 PM more…" at bounding box center [167, 202] width 186 height 66
click at [245, 215] on mat-icon "more_horiz" at bounding box center [242, 217] width 13 height 13
click at [278, 234] on span "Edit Session" at bounding box center [270, 234] width 51 height 13
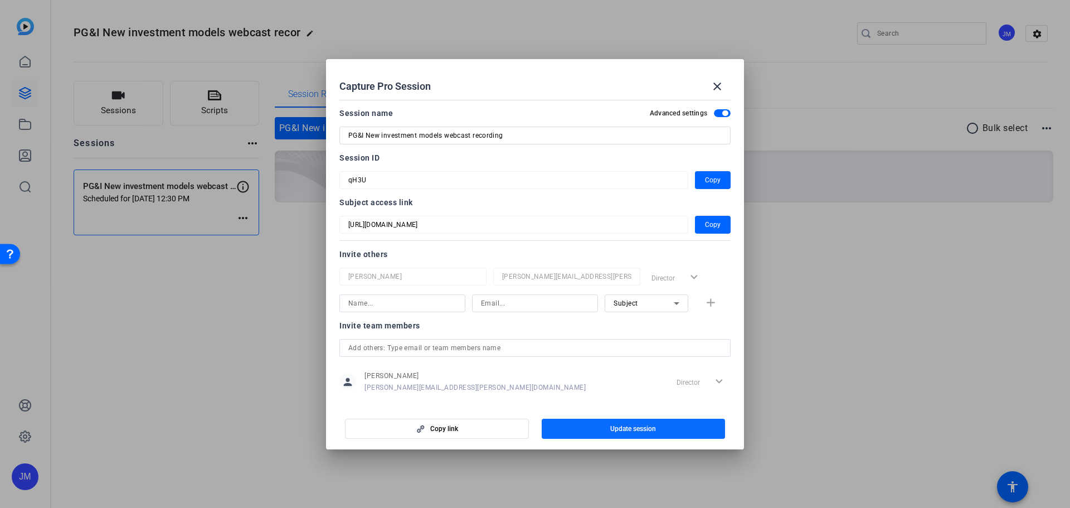
click at [649, 431] on span "Update session" at bounding box center [633, 428] width 46 height 9
